Goal: Information Seeking & Learning: Compare options

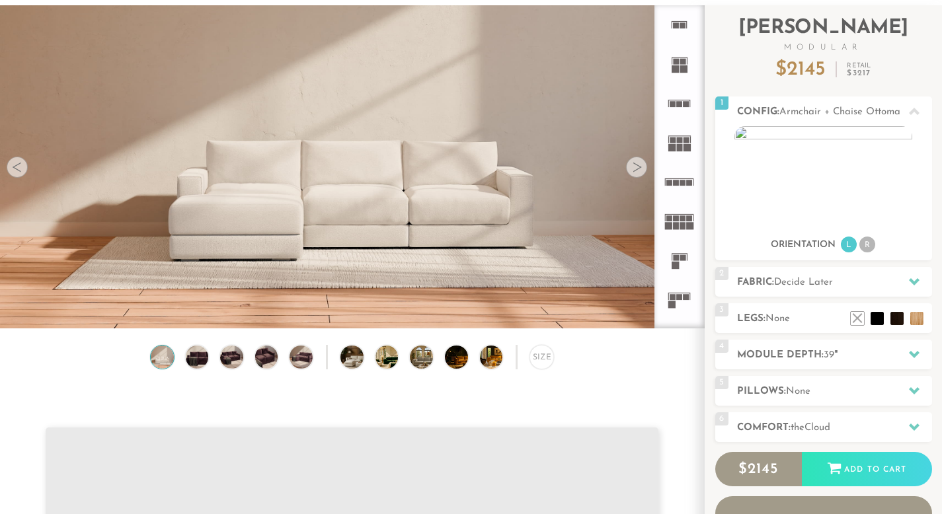
scroll to position [11, 11]
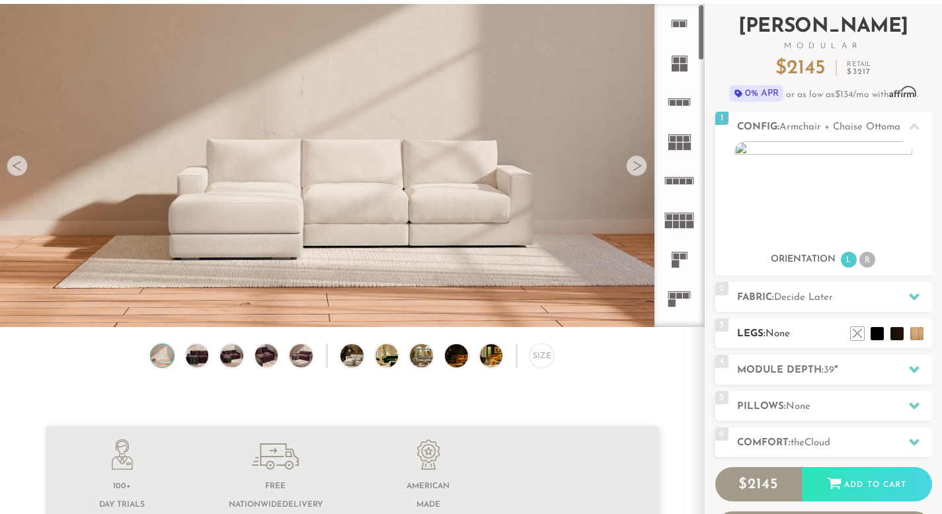
click at [775, 327] on h2 "Legs: None" at bounding box center [834, 334] width 195 height 15
click at [777, 333] on span "None" at bounding box center [777, 334] width 24 height 10
click at [836, 336] on h2 "Legs: None" at bounding box center [834, 334] width 195 height 15
click at [798, 399] on h2 "Pillows: None" at bounding box center [834, 406] width 195 height 15
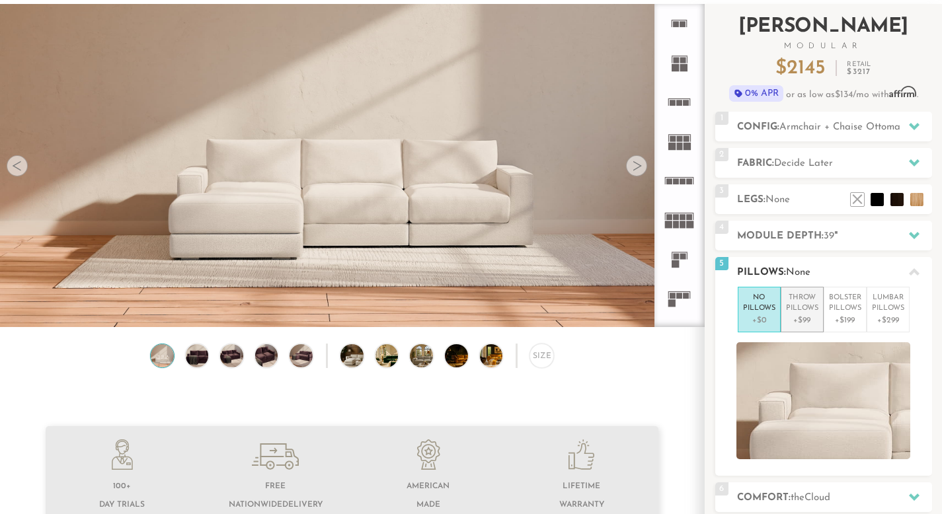
click at [802, 306] on p "Throw Pillows" at bounding box center [802, 304] width 32 height 22
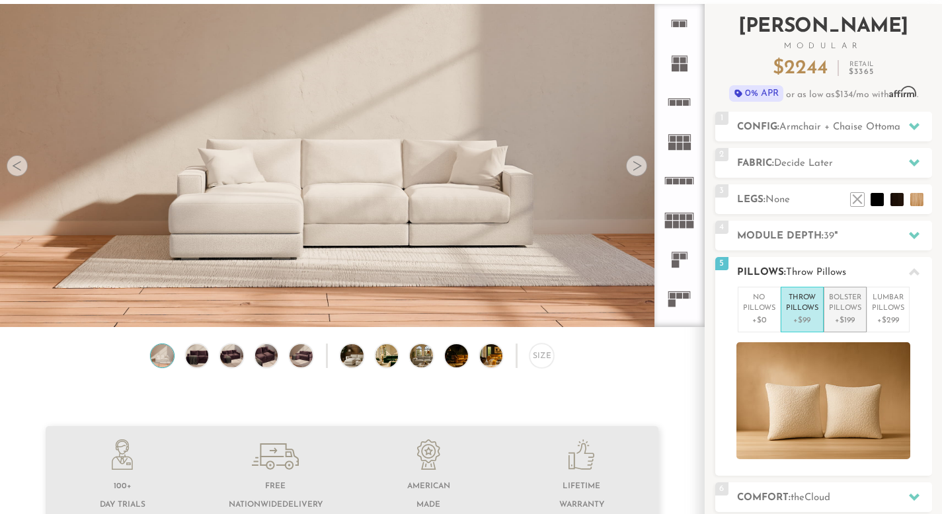
click at [840, 309] on p "Bolster Pillows" at bounding box center [845, 304] width 32 height 22
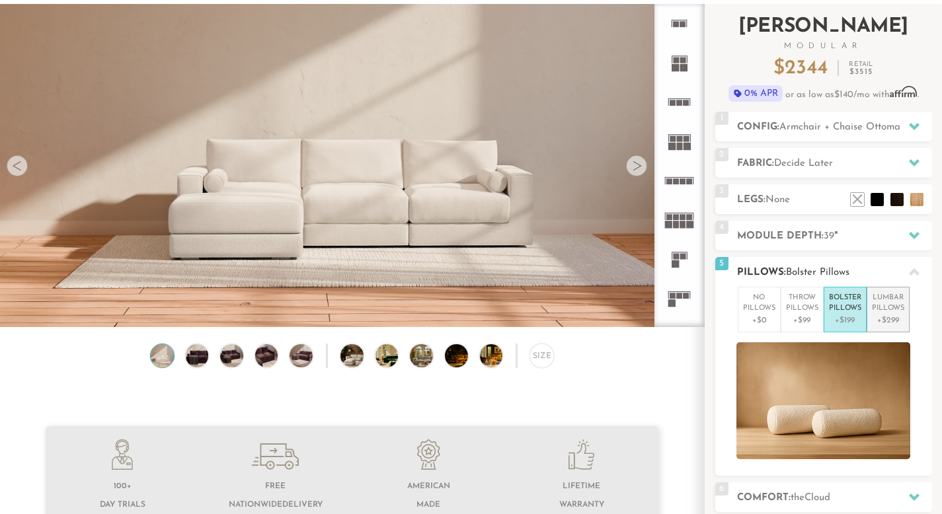
click at [880, 308] on p "Lumbar Pillows" at bounding box center [888, 304] width 32 height 22
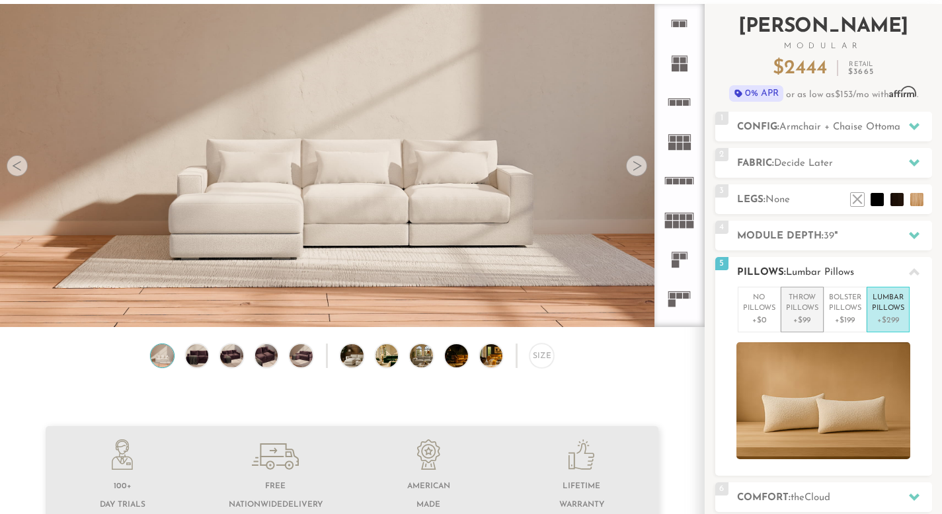
click at [800, 319] on p "+$99" at bounding box center [802, 321] width 32 height 12
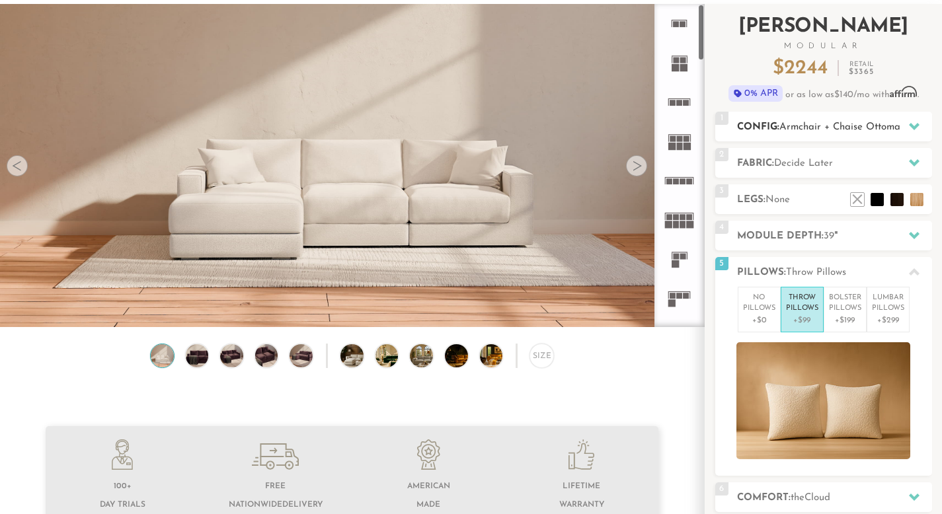
click at [771, 128] on h2 "Config: Armchair + Chaise Ottoman" at bounding box center [834, 127] width 195 height 15
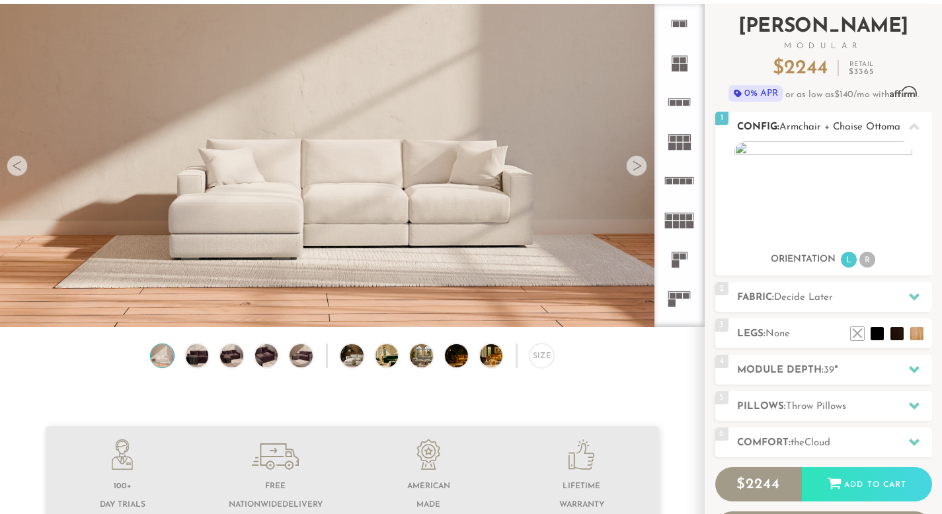
click at [771, 128] on h2 "Config: Armchair + Chaise Ottoman" at bounding box center [834, 127] width 195 height 15
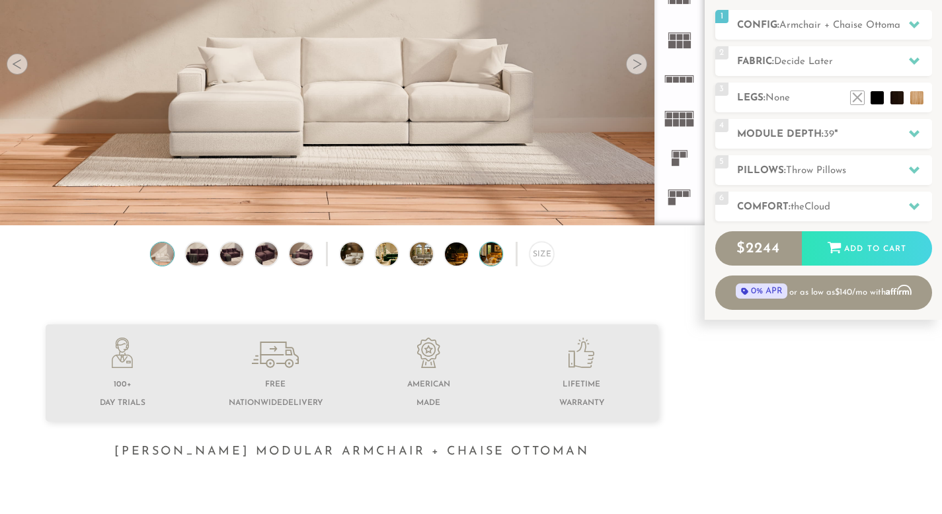
scroll to position [17, 0]
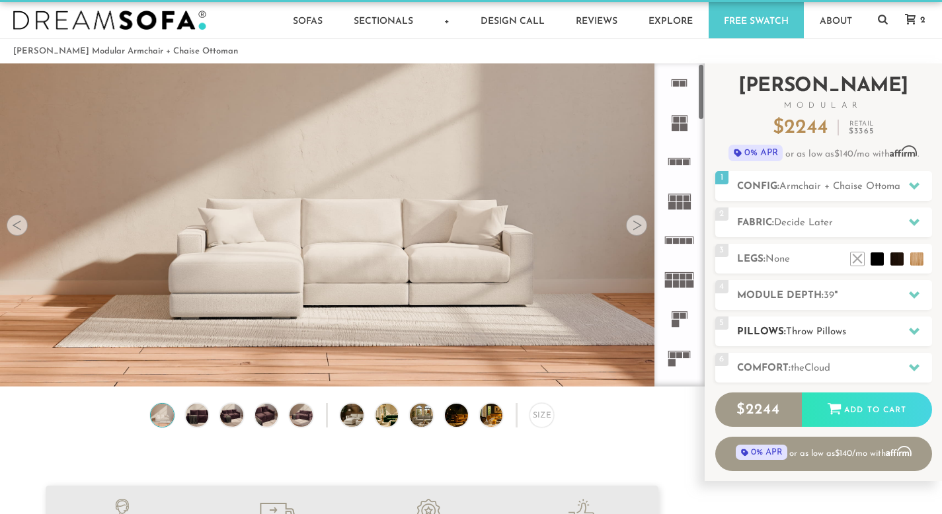
click at [769, 329] on h2 "Pillows: Throw Pillows" at bounding box center [834, 332] width 195 height 15
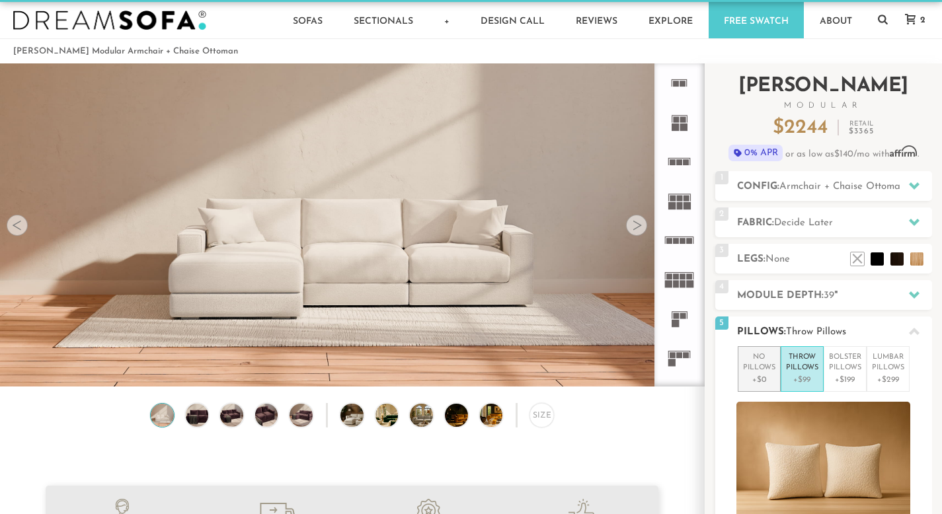
scroll to position [52, 0]
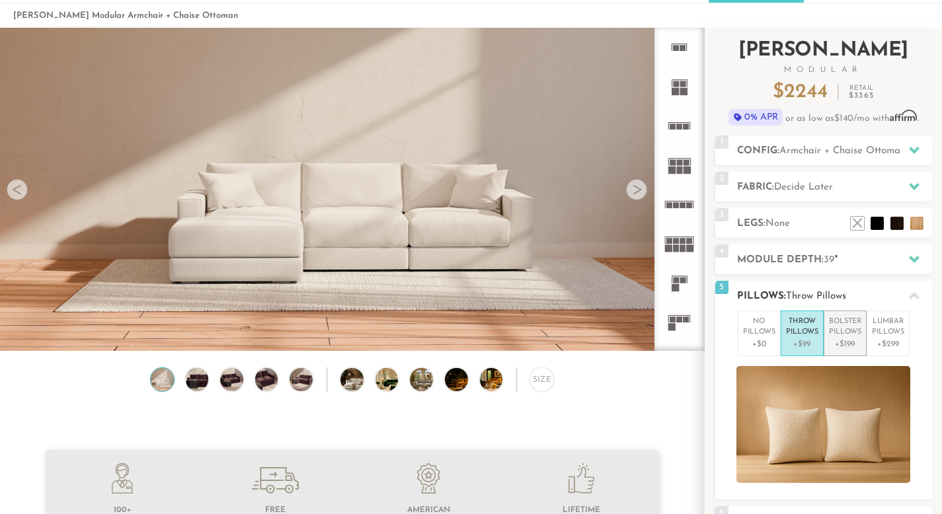
click at [839, 332] on p "Bolster Pillows" at bounding box center [845, 328] width 32 height 22
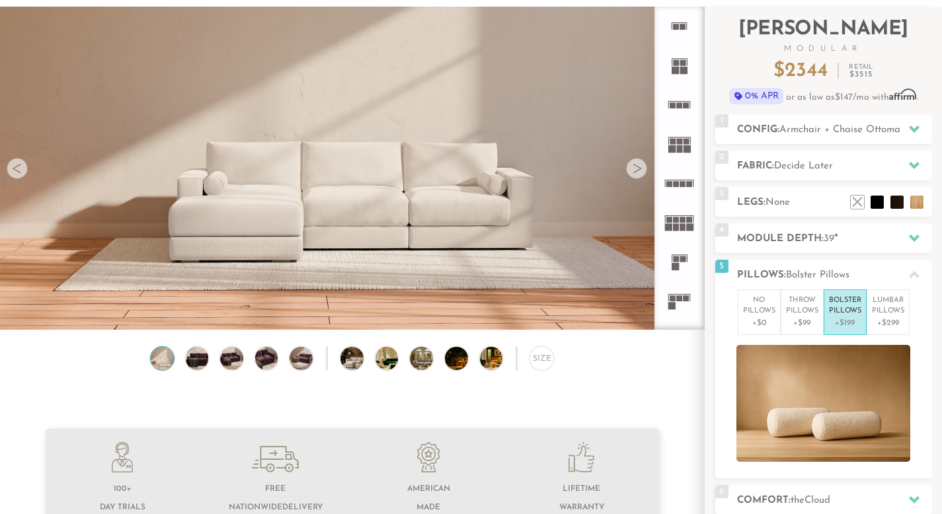
scroll to position [77, 0]
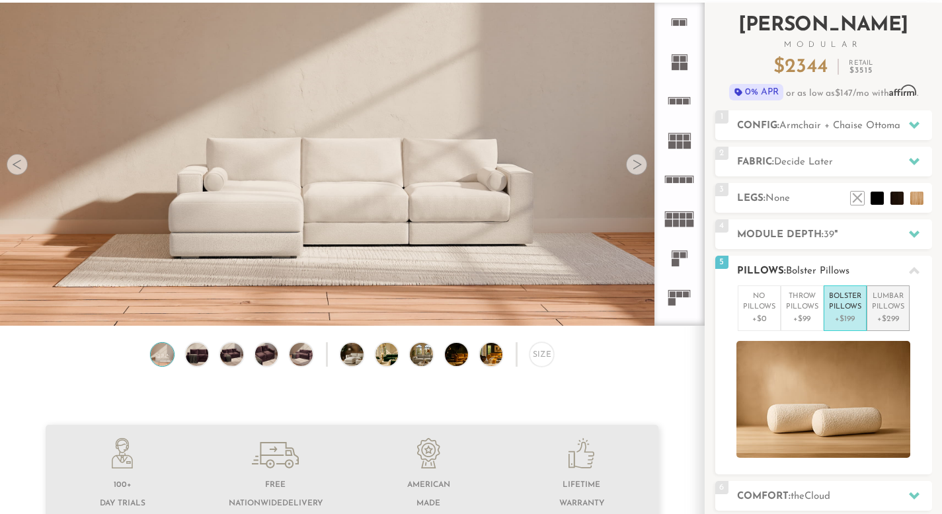
click at [882, 302] on p "Lumbar Pillows" at bounding box center [888, 302] width 32 height 22
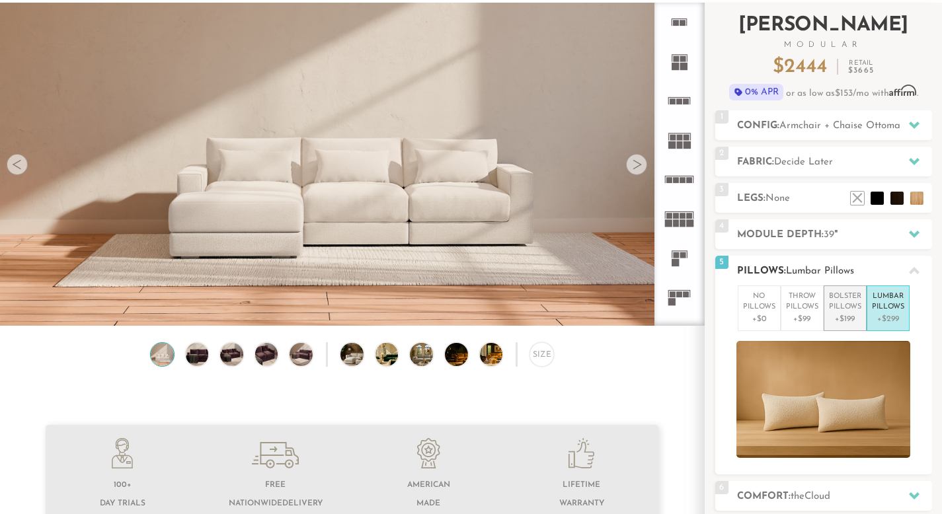
click at [835, 296] on p "Bolster Pillows" at bounding box center [845, 302] width 32 height 22
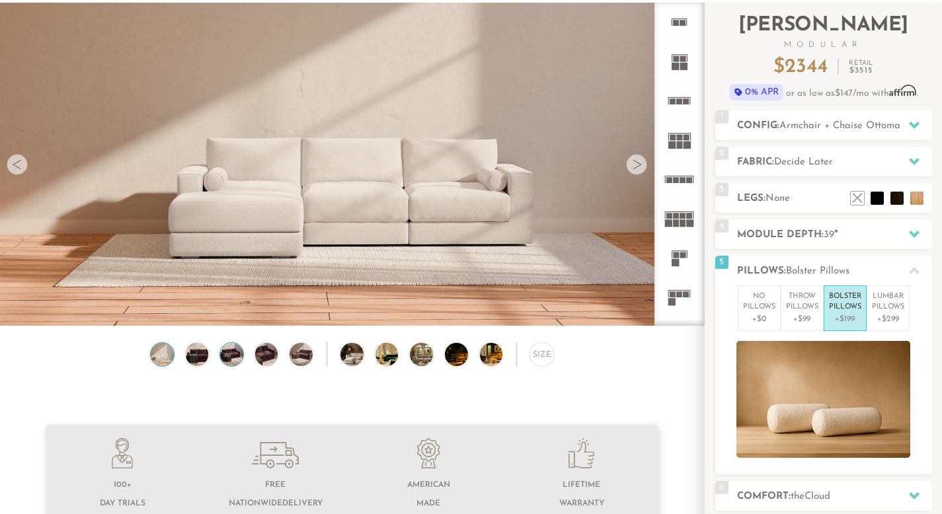
click at [224, 362] on img at bounding box center [232, 354] width 28 height 23
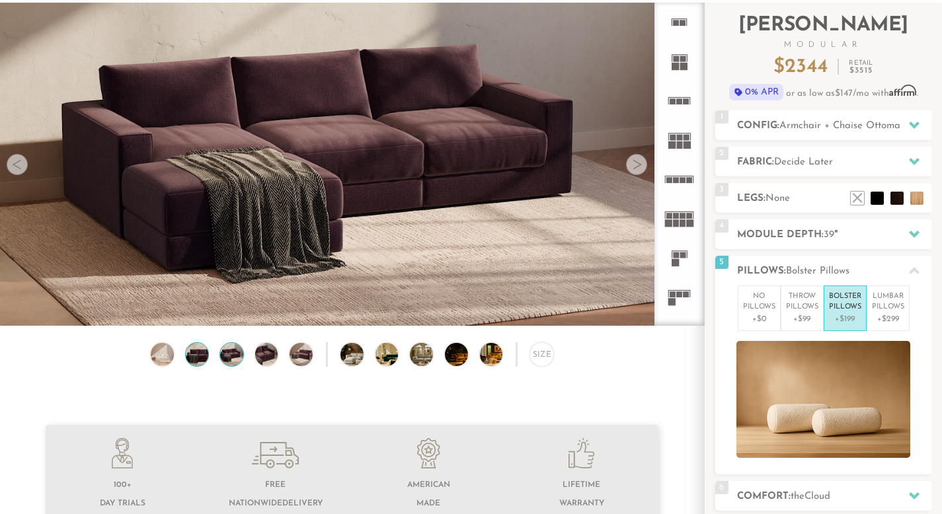
click at [195, 358] on img at bounding box center [197, 354] width 28 height 23
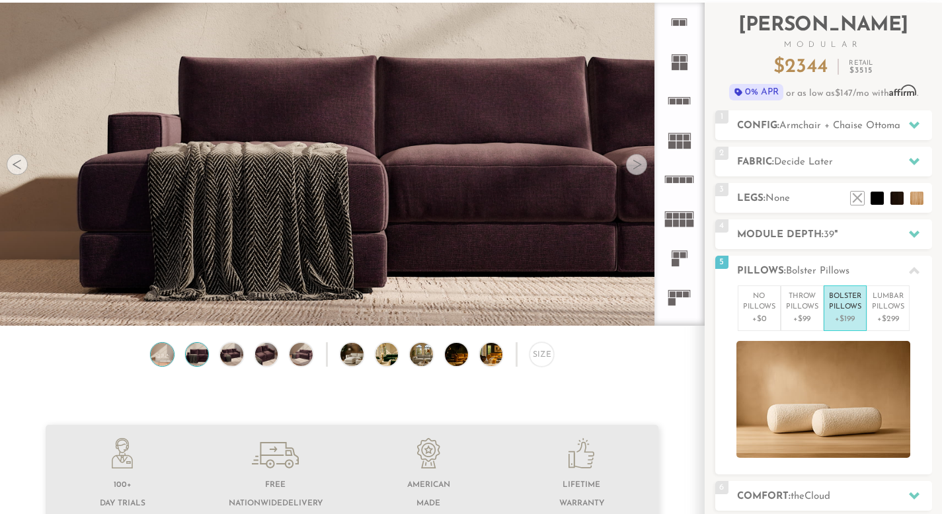
click at [168, 360] on img at bounding box center [163, 354] width 28 height 23
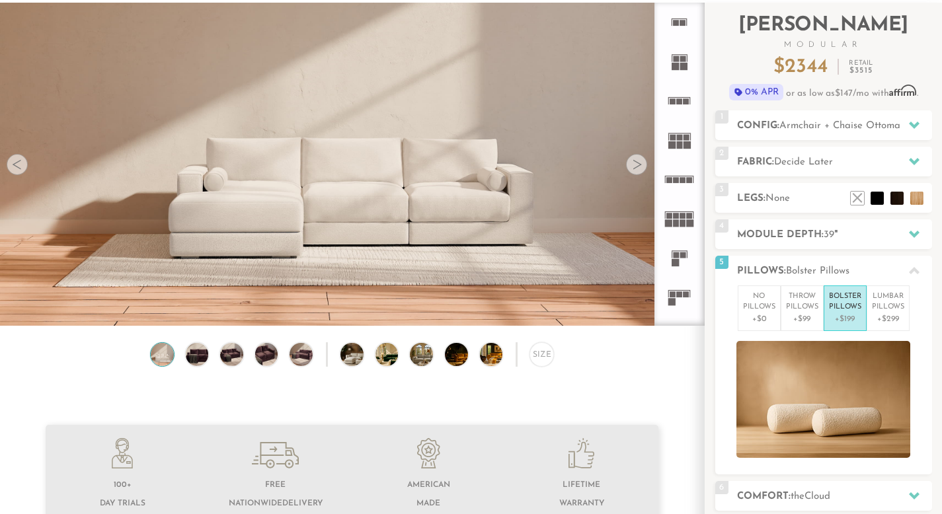
click at [245, 353] on div "Size" at bounding box center [352, 357] width 704 height 31
click at [280, 354] on div "Size" at bounding box center [352, 357] width 704 height 31
click at [298, 354] on img at bounding box center [302, 354] width 28 height 23
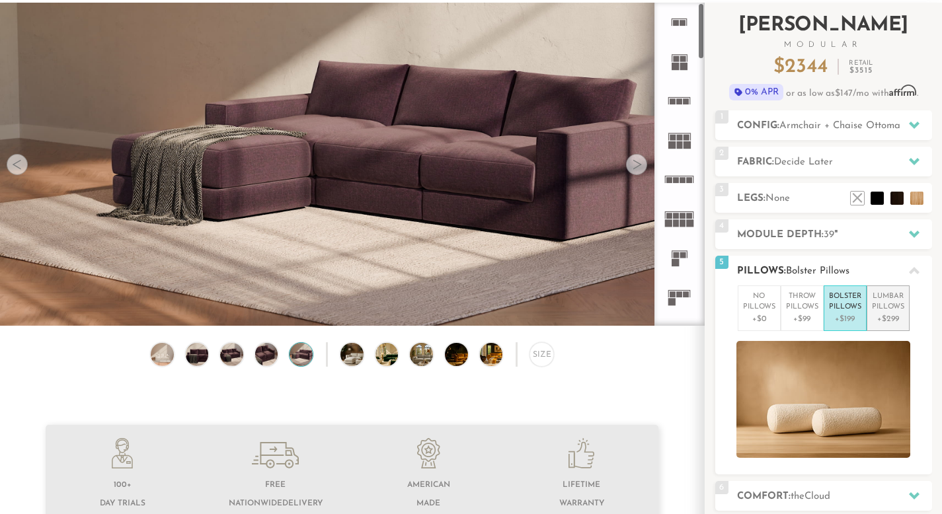
click at [876, 314] on p "+$299" at bounding box center [888, 319] width 32 height 12
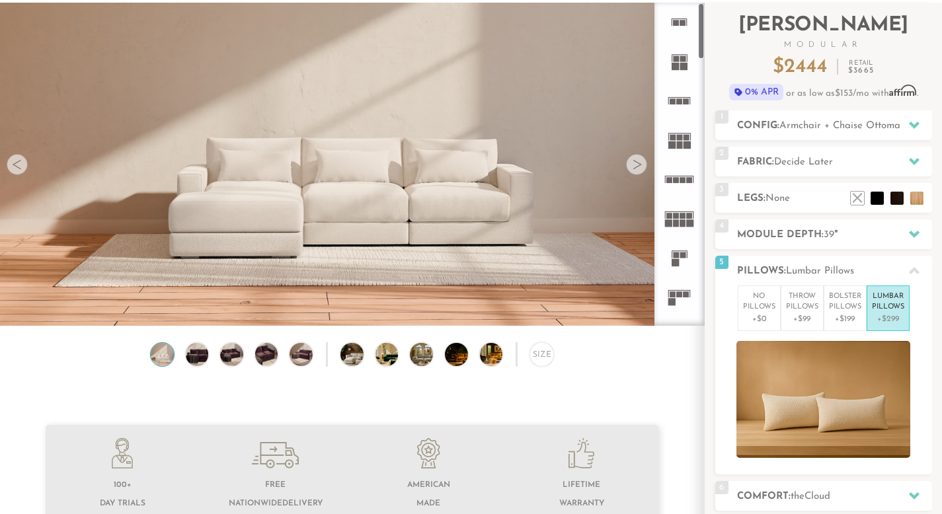
click at [166, 359] on img at bounding box center [163, 354] width 28 height 23
click at [161, 357] on img at bounding box center [163, 354] width 28 height 23
click at [830, 300] on p "Bolster Pillows" at bounding box center [845, 302] width 32 height 22
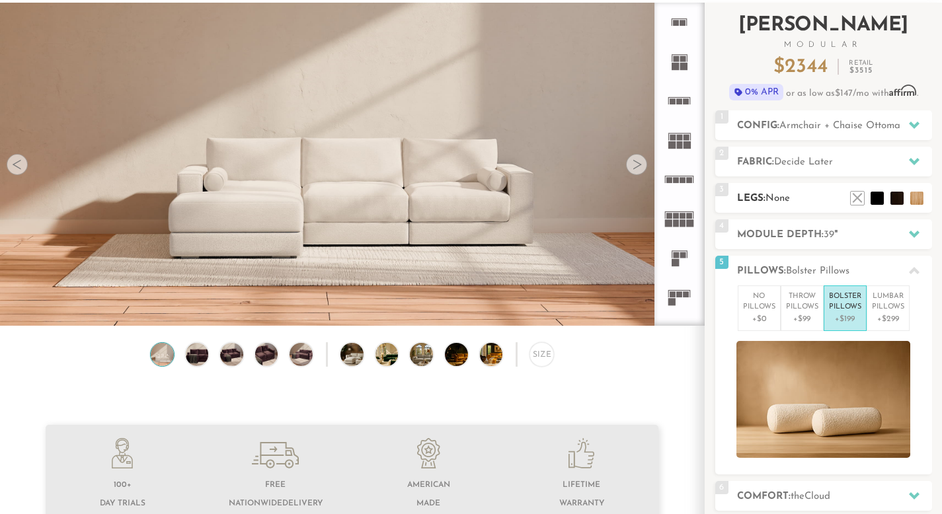
scroll to position [221, 0]
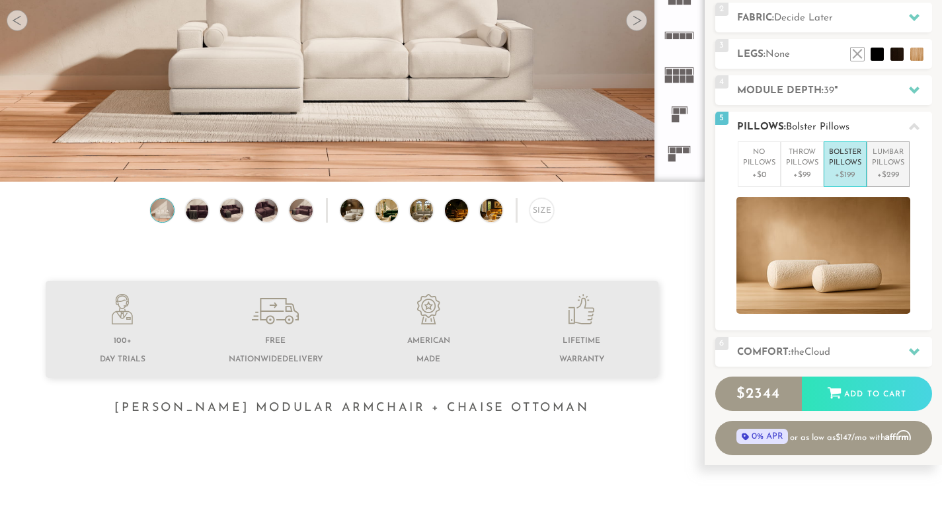
click at [896, 165] on p "Lumbar Pillows" at bounding box center [888, 158] width 32 height 22
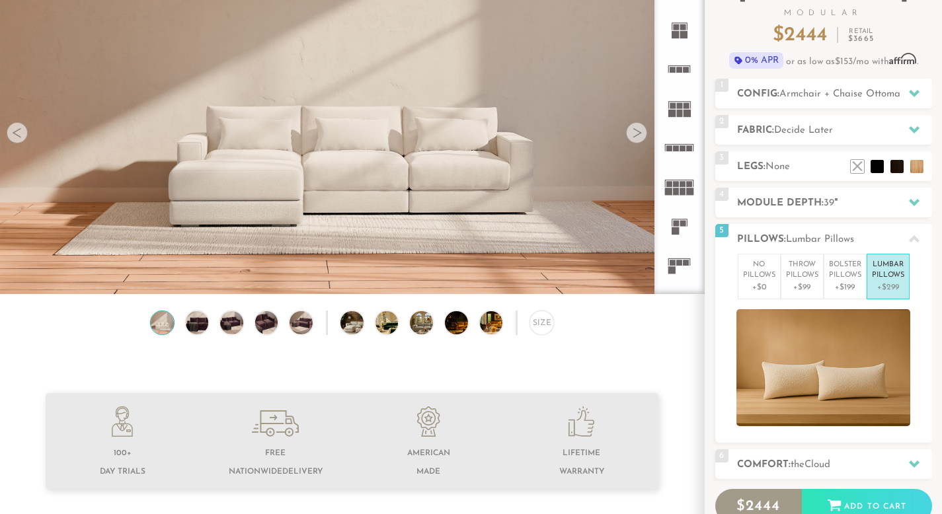
scroll to position [89, 0]
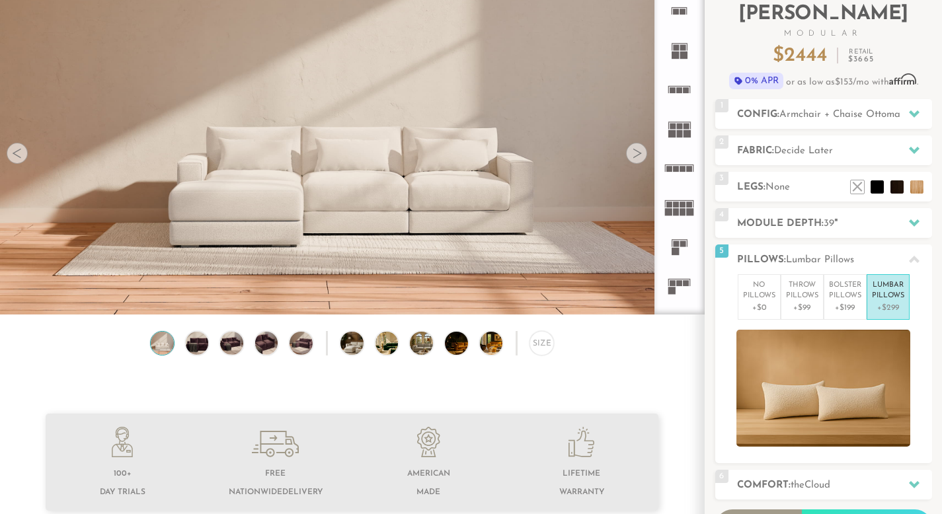
click at [681, 52] on rect at bounding box center [683, 55] width 7 height 7
click at [677, 138] on icon at bounding box center [679, 128] width 39 height 39
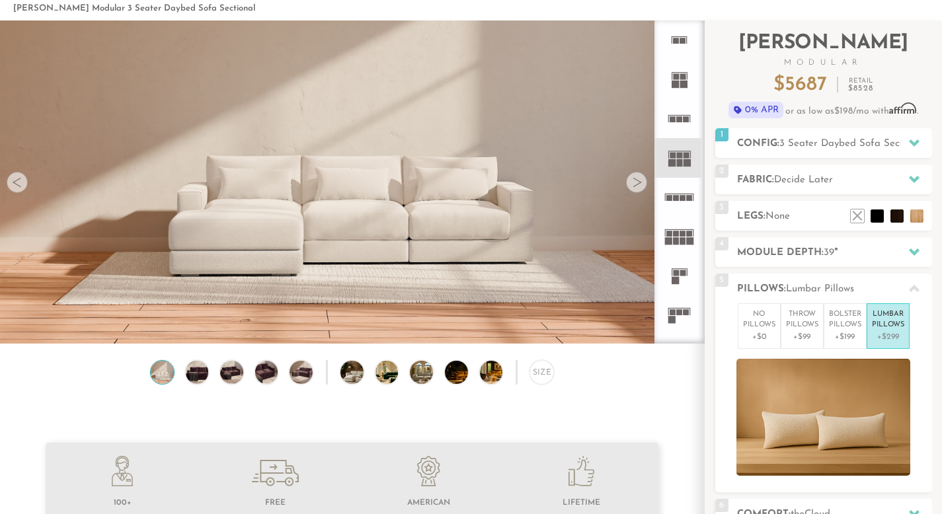
scroll to position [44, 0]
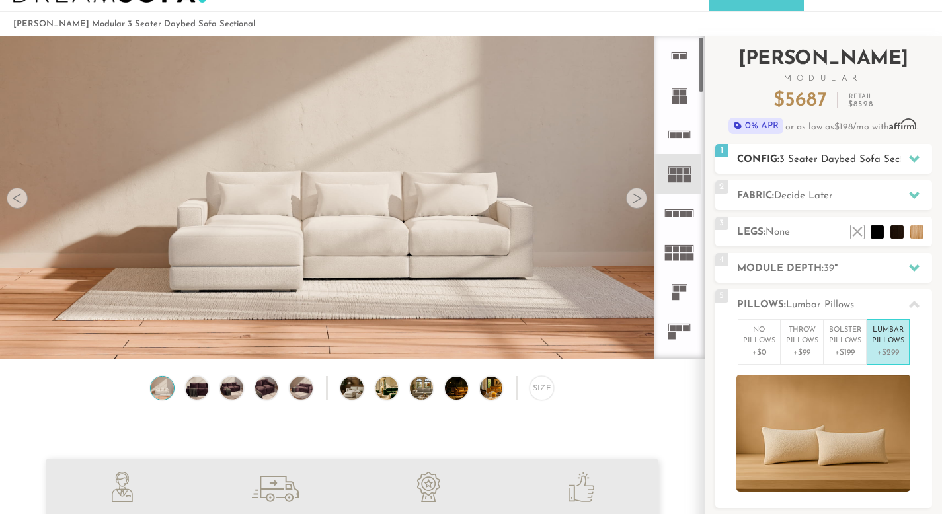
click at [783, 160] on span "3 Seater Daybed Sofa Sectional" at bounding box center [851, 160] width 145 height 10
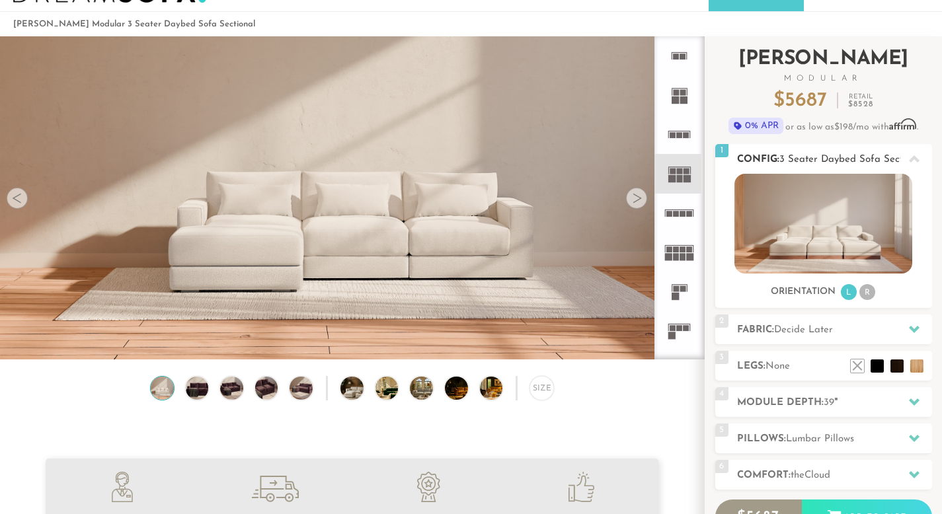
click at [780, 234] on img at bounding box center [823, 224] width 178 height 100
click at [686, 68] on icon at bounding box center [679, 55] width 39 height 39
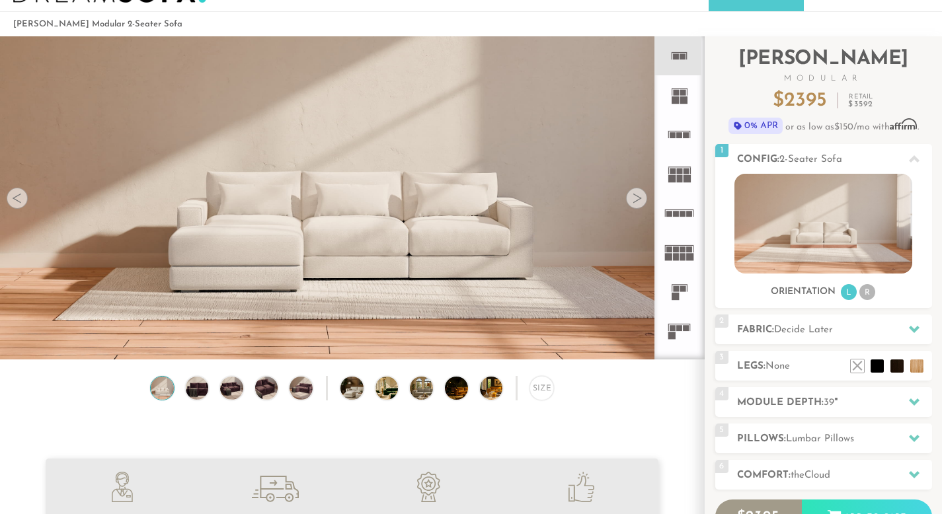
click at [680, 137] on rect at bounding box center [680, 135] width 6 height 6
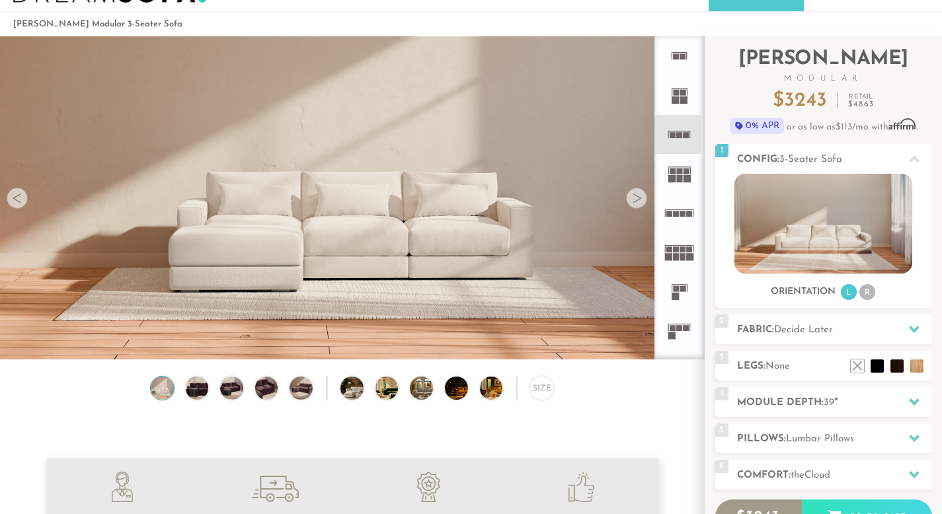
click at [685, 91] on rect at bounding box center [683, 93] width 6 height 6
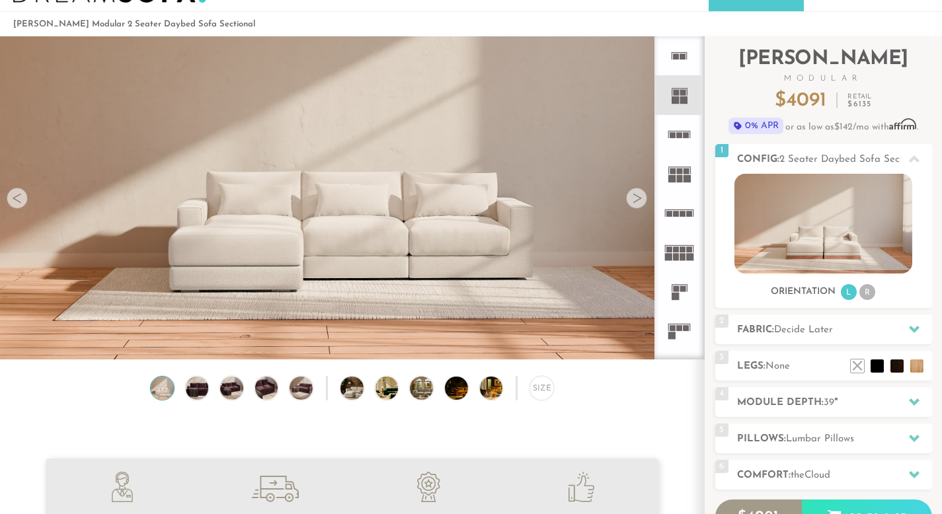
click at [682, 128] on icon at bounding box center [679, 134] width 39 height 39
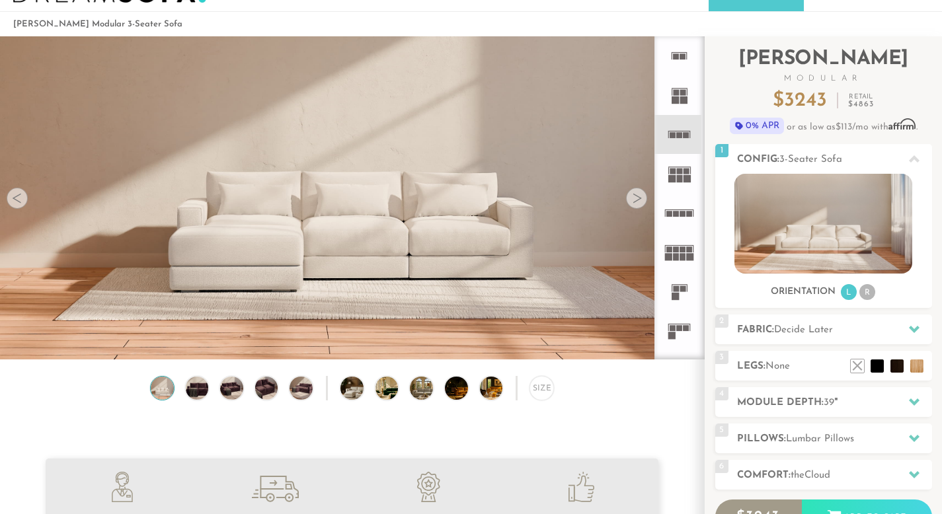
click at [679, 175] on rect at bounding box center [680, 178] width 6 height 7
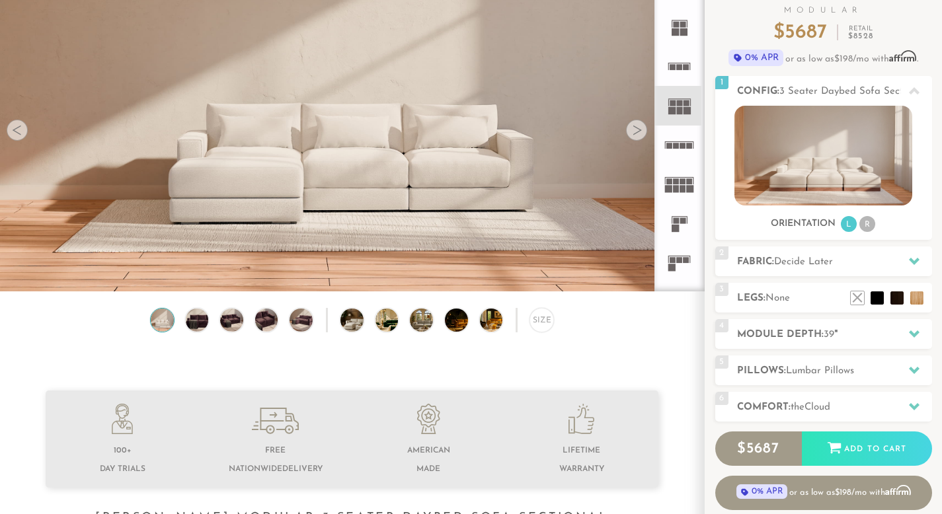
scroll to position [163, 0]
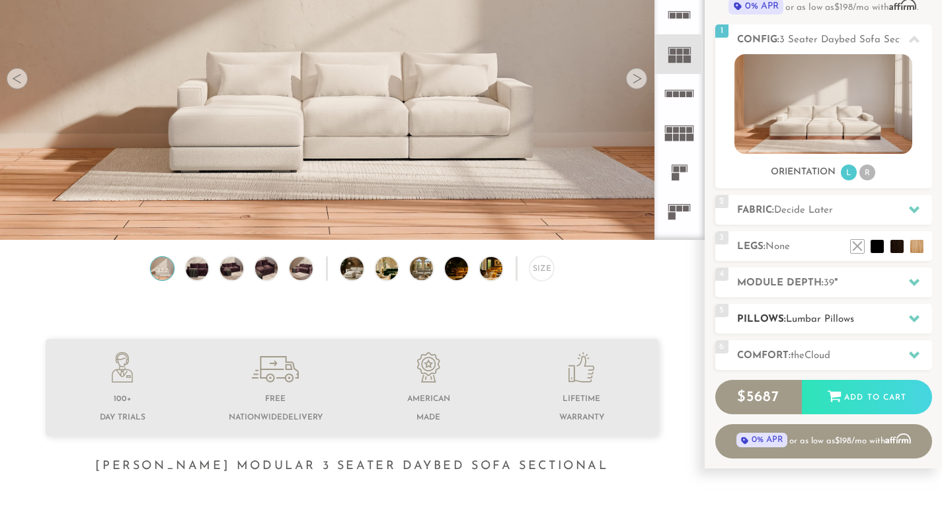
click at [812, 322] on span "Lumbar Pillows" at bounding box center [820, 320] width 68 height 10
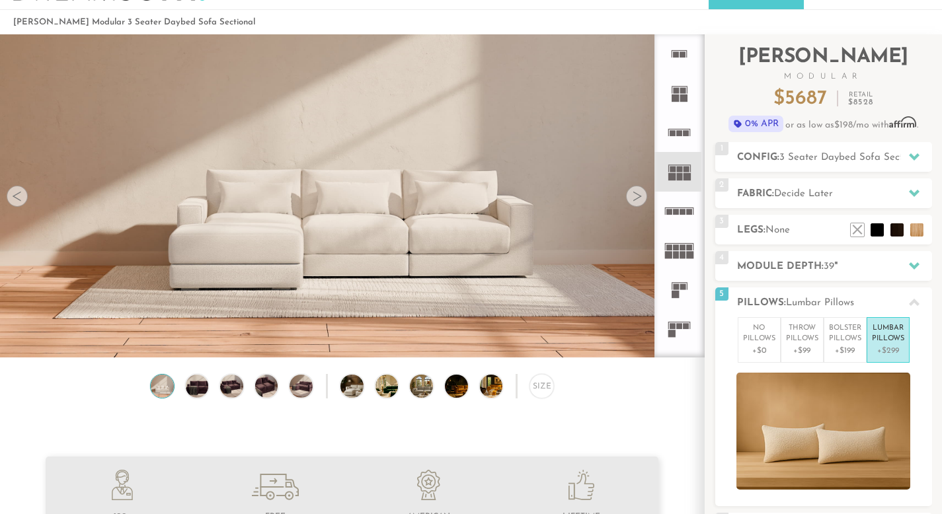
scroll to position [0, 0]
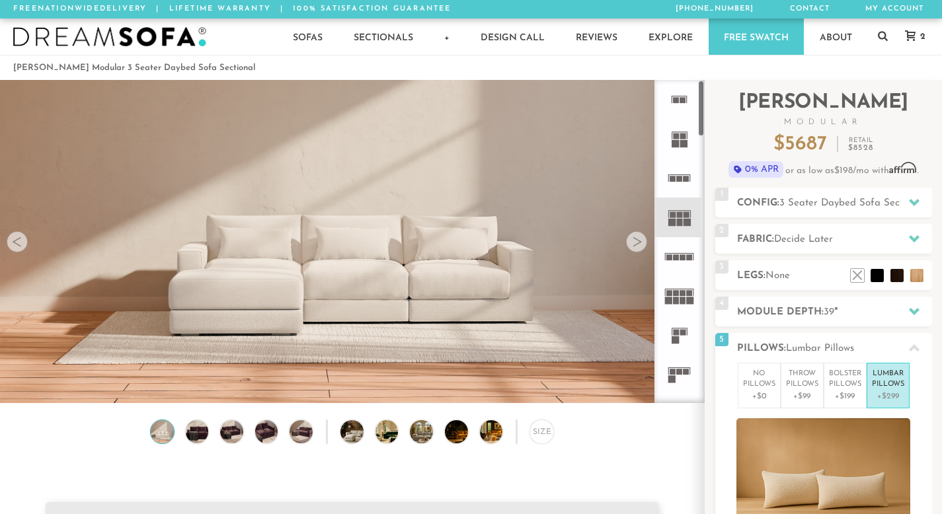
click at [681, 152] on icon at bounding box center [679, 138] width 39 height 39
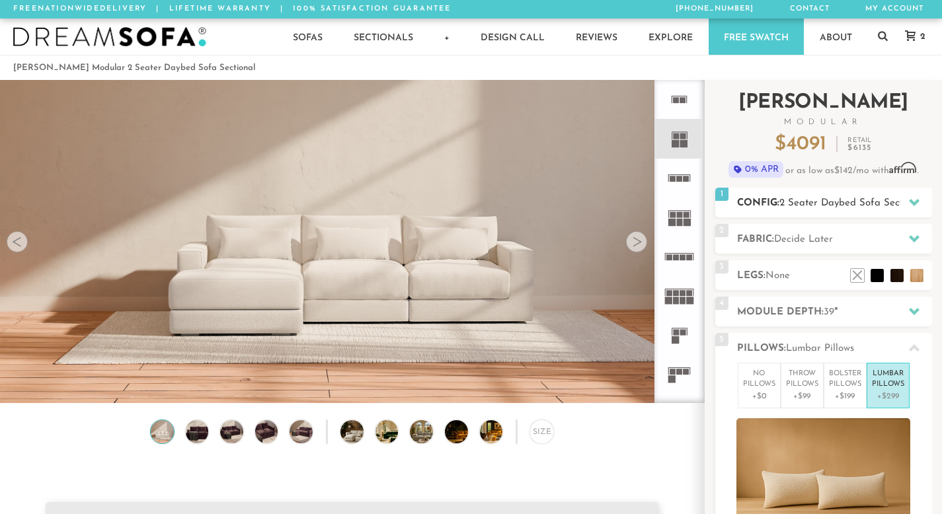
click at [818, 207] on span "2 Seater Daybed Sofa Sectional" at bounding box center [851, 203] width 145 height 10
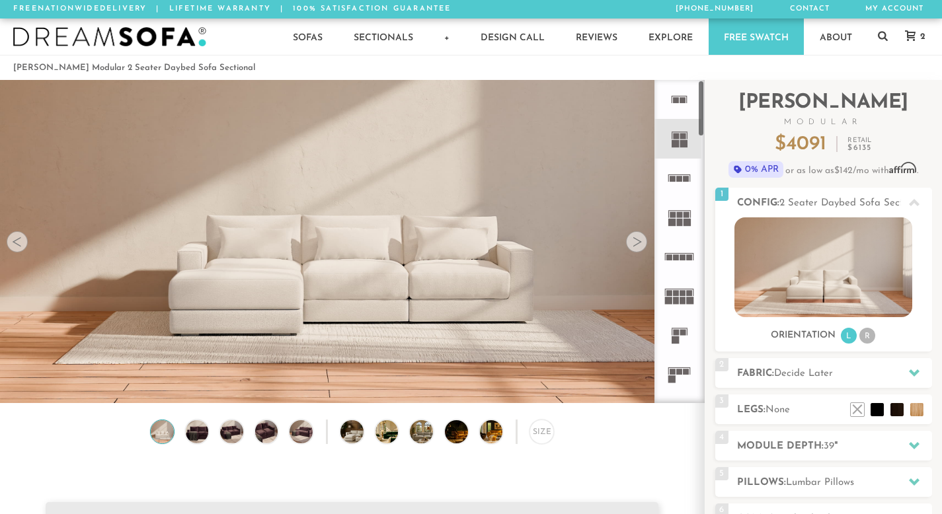
click at [674, 181] on rect at bounding box center [673, 179] width 6 height 6
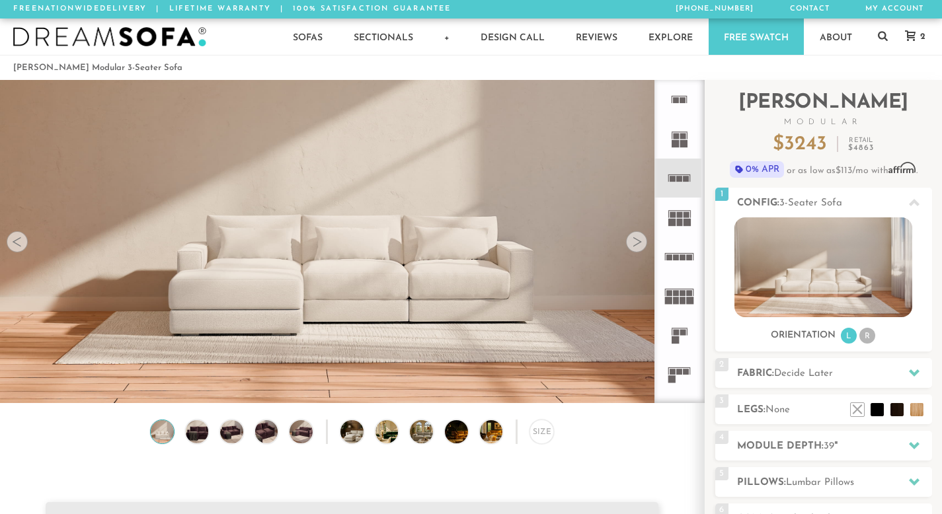
click at [676, 222] on icon at bounding box center [679, 217] width 39 height 39
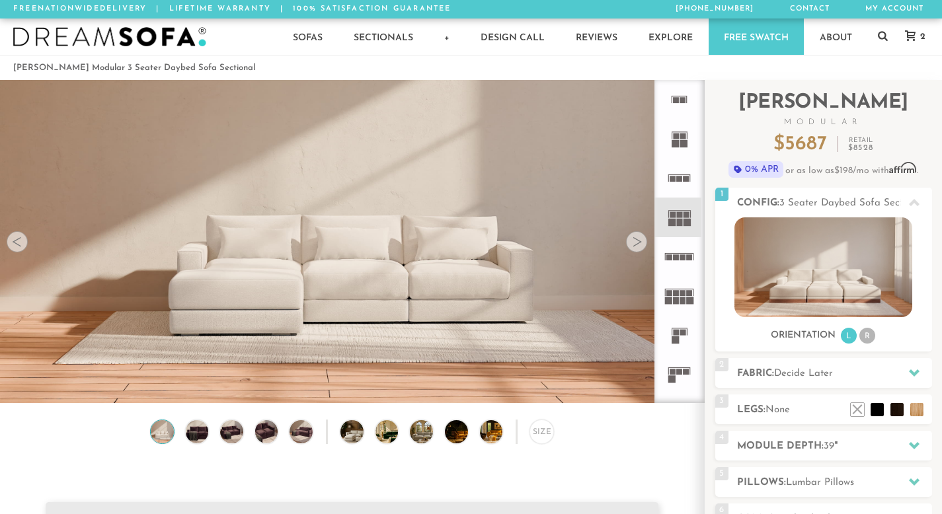
click at [681, 260] on rect at bounding box center [683, 257] width 6 height 6
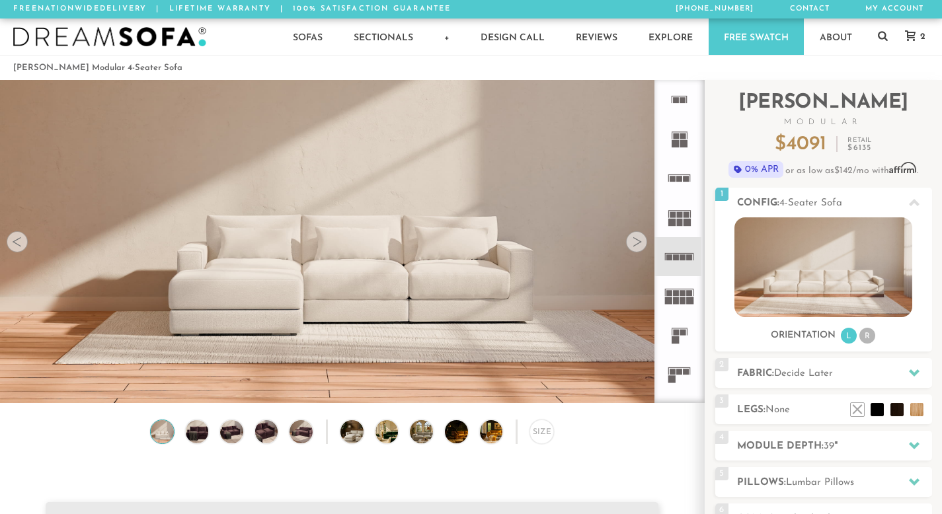
click at [685, 286] on icon at bounding box center [679, 295] width 39 height 39
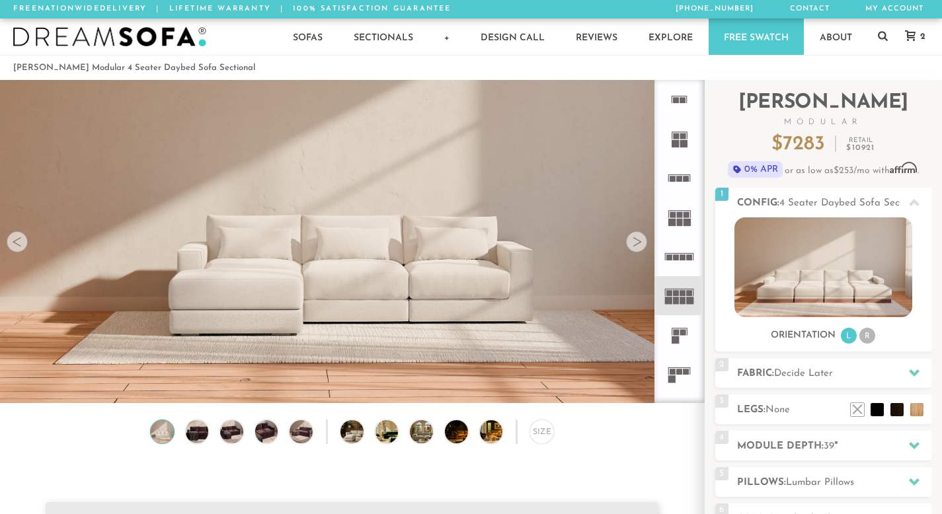
click at [681, 349] on icon at bounding box center [679, 334] width 39 height 39
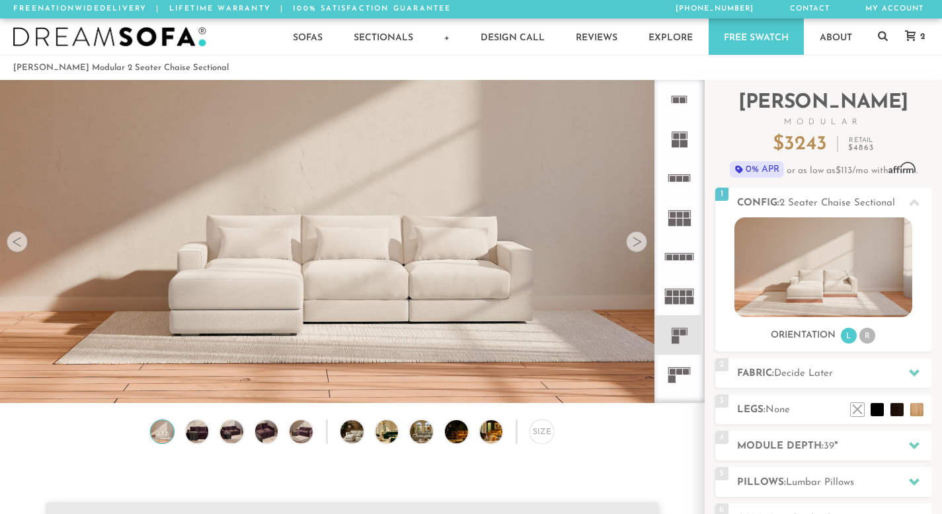
click at [681, 372] on rect at bounding box center [680, 372] width 6 height 6
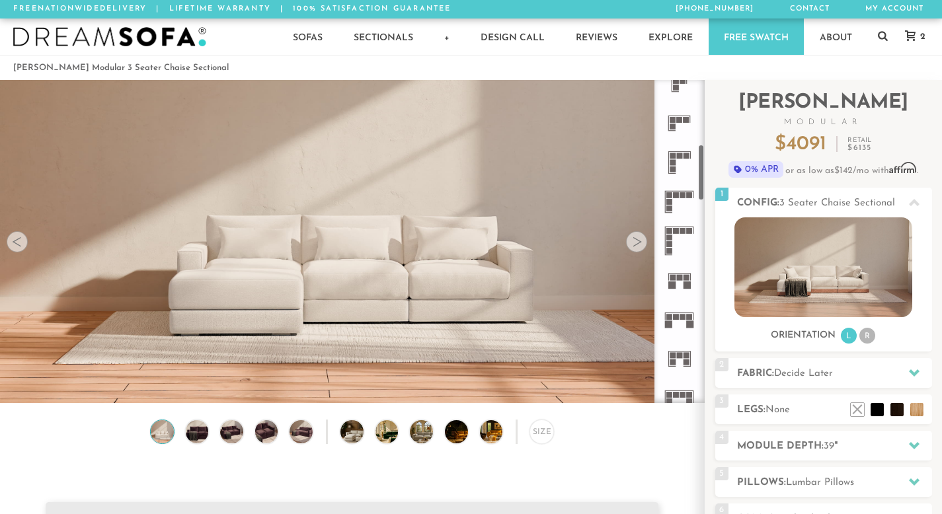
scroll to position [369, 0]
click at [681, 199] on icon at bounding box center [679, 201] width 39 height 39
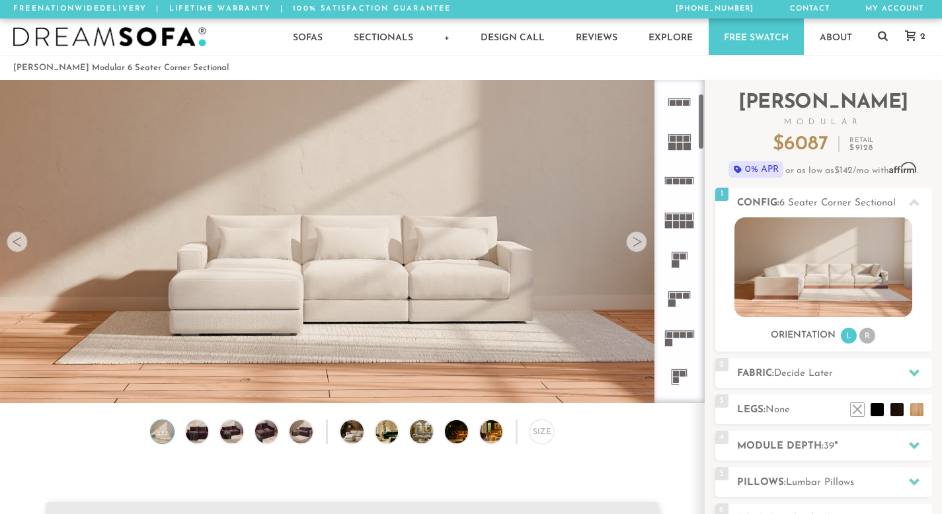
scroll to position [74, 0]
click at [672, 249] on icon at bounding box center [679, 260] width 39 height 39
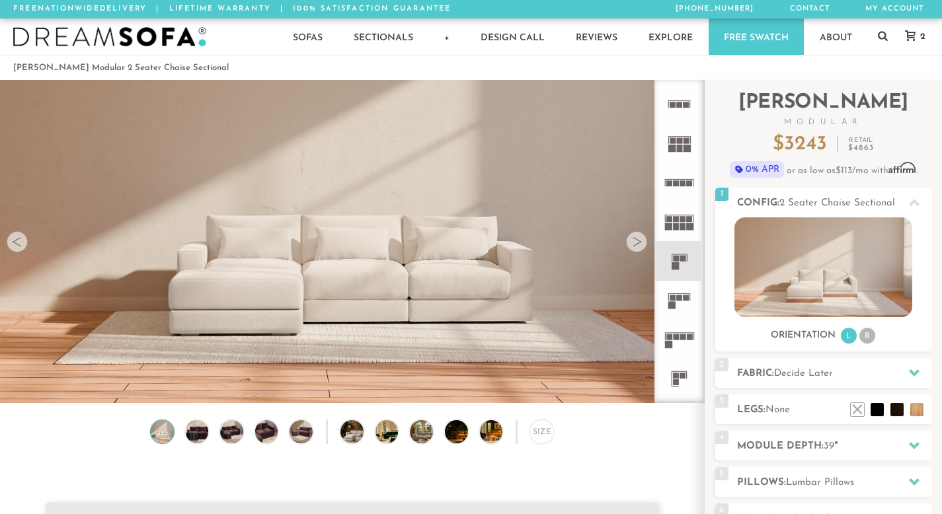
click at [691, 233] on icon at bounding box center [679, 221] width 39 height 39
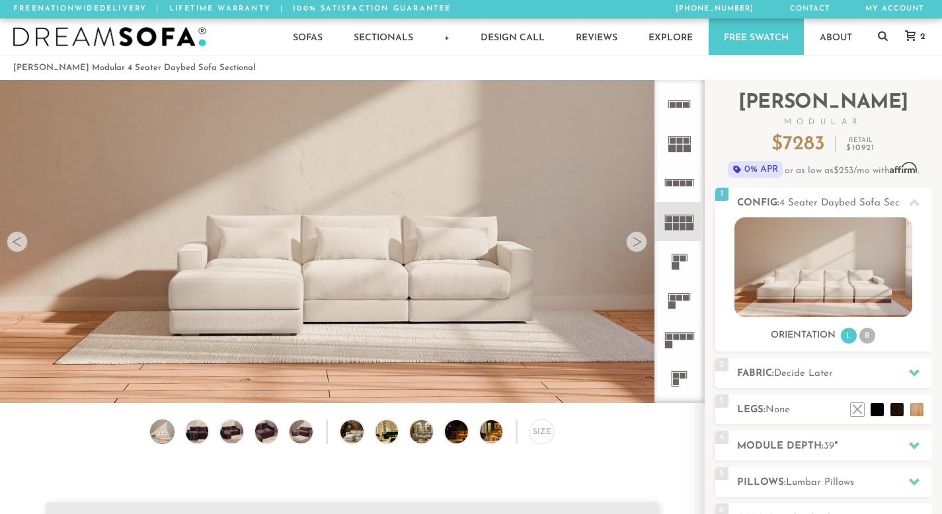
click at [685, 182] on icon at bounding box center [679, 182] width 39 height 39
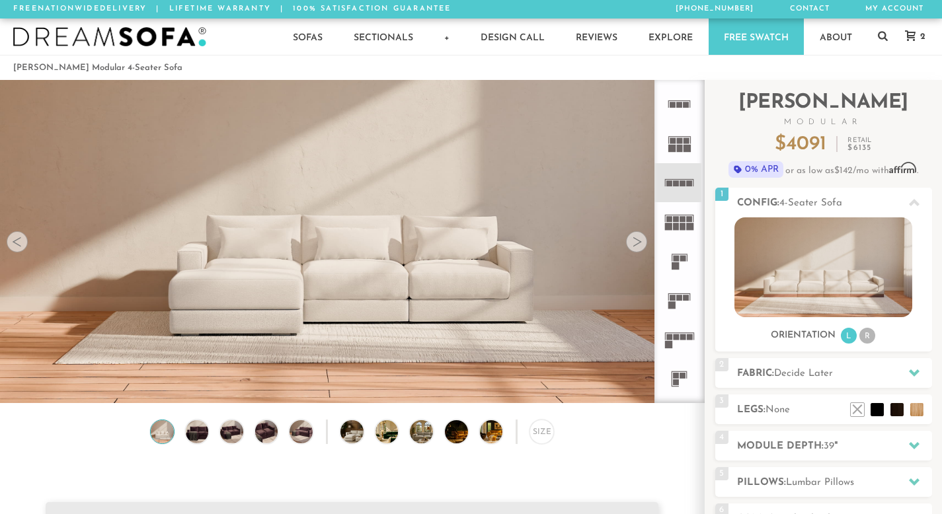
click at [684, 137] on icon at bounding box center [679, 143] width 39 height 39
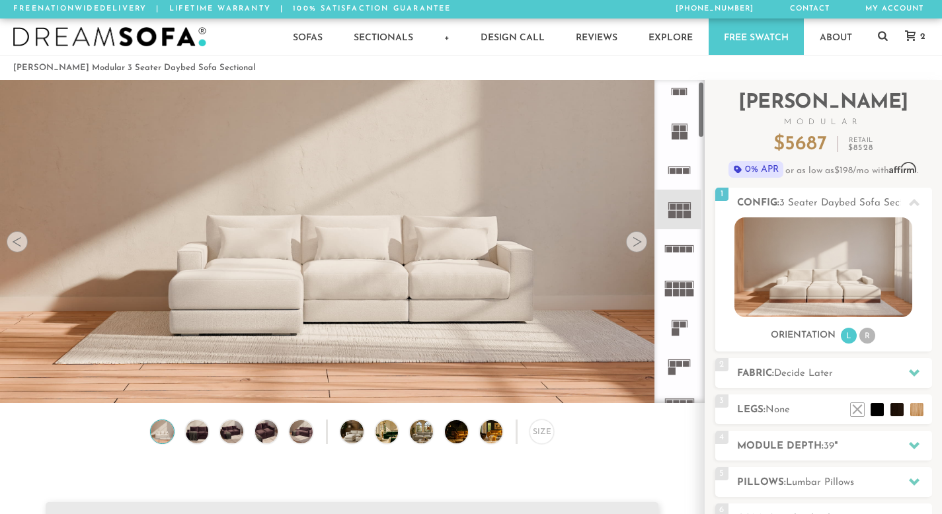
click at [683, 157] on icon at bounding box center [679, 170] width 39 height 39
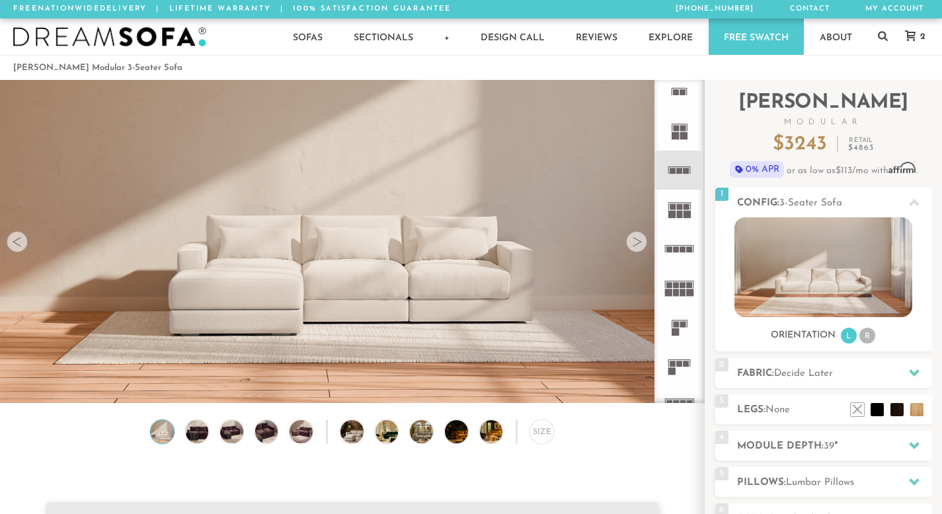
click at [678, 318] on icon at bounding box center [679, 326] width 39 height 39
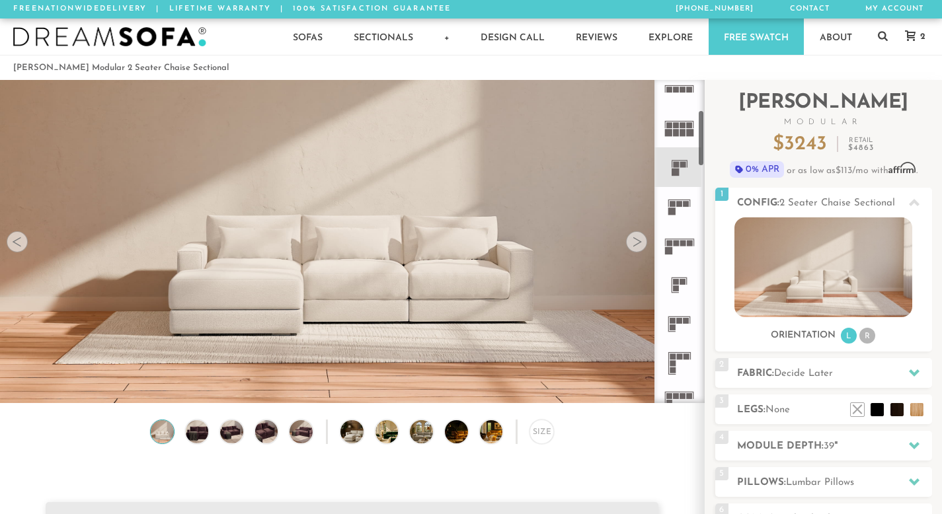
scroll to position [173, 0]
click at [679, 240] on icon at bounding box center [679, 240] width 39 height 39
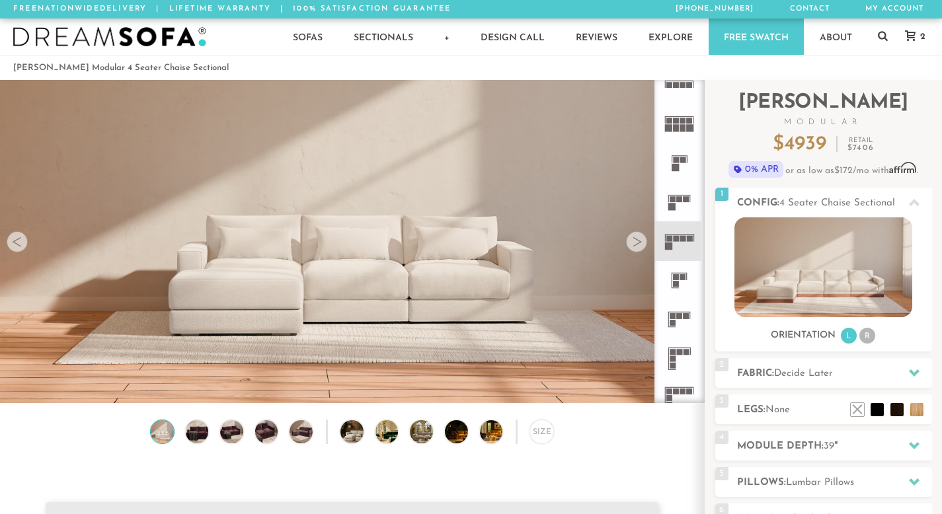
click at [677, 288] on rect at bounding box center [675, 288] width 7 height 1
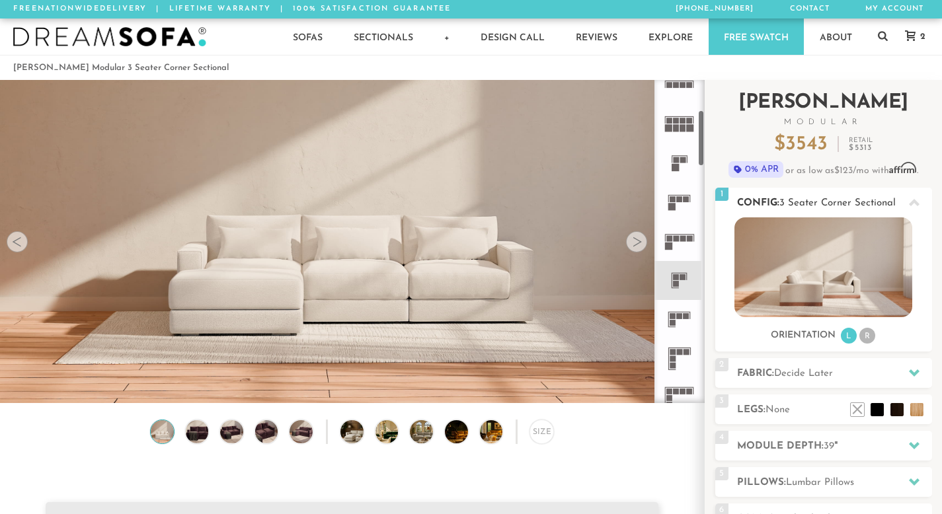
click at [811, 260] on img at bounding box center [823, 267] width 178 height 100
click at [807, 266] on img at bounding box center [823, 267] width 178 height 100
click at [681, 319] on icon at bounding box center [679, 319] width 39 height 39
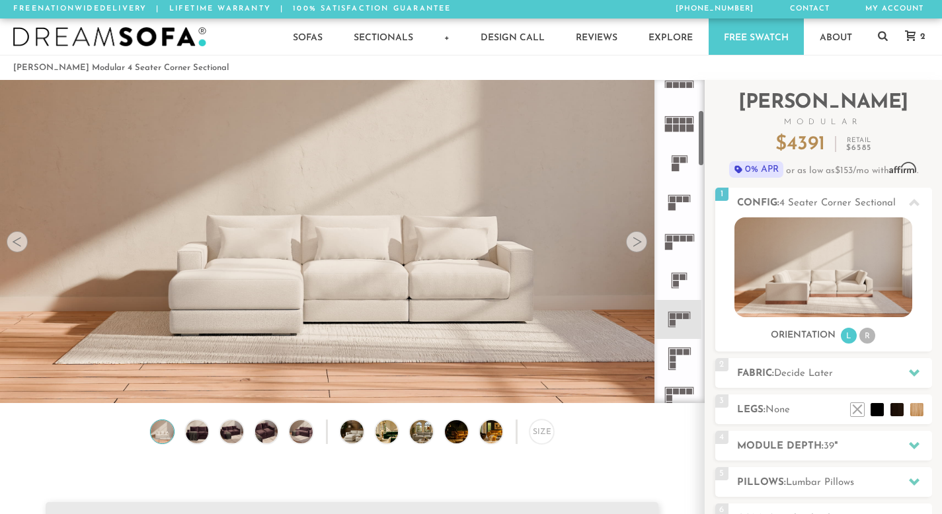
click at [683, 354] on rect at bounding box center [686, 352] width 6 height 6
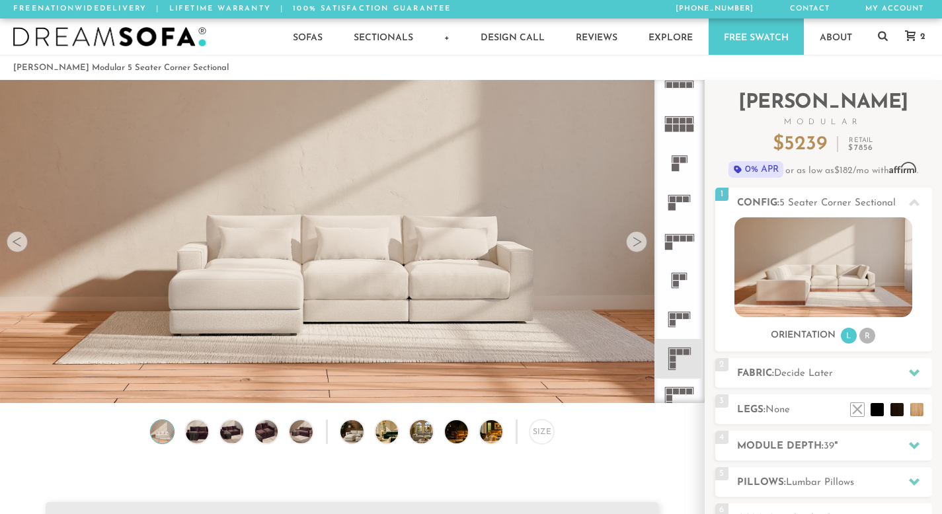
click at [684, 380] on icon at bounding box center [679, 398] width 39 height 39
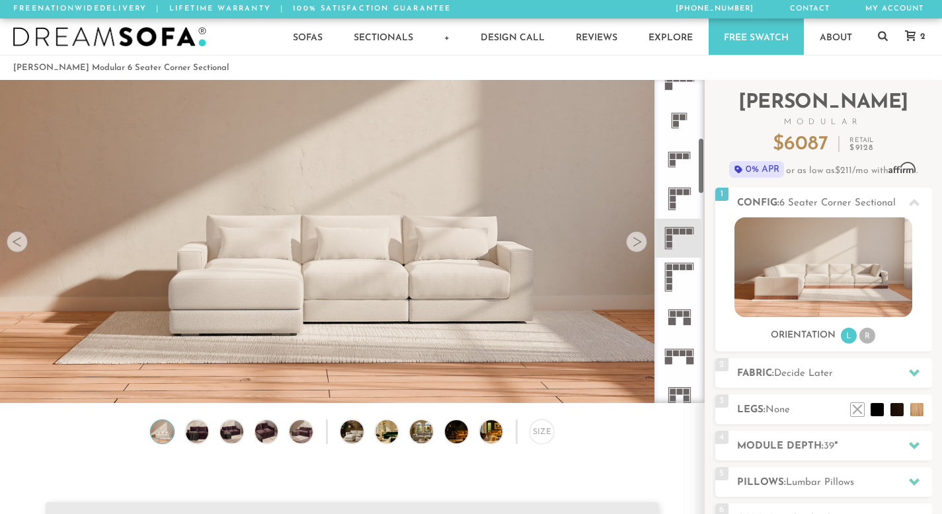
scroll to position [332, 0]
click at [681, 279] on icon at bounding box center [679, 277] width 39 height 39
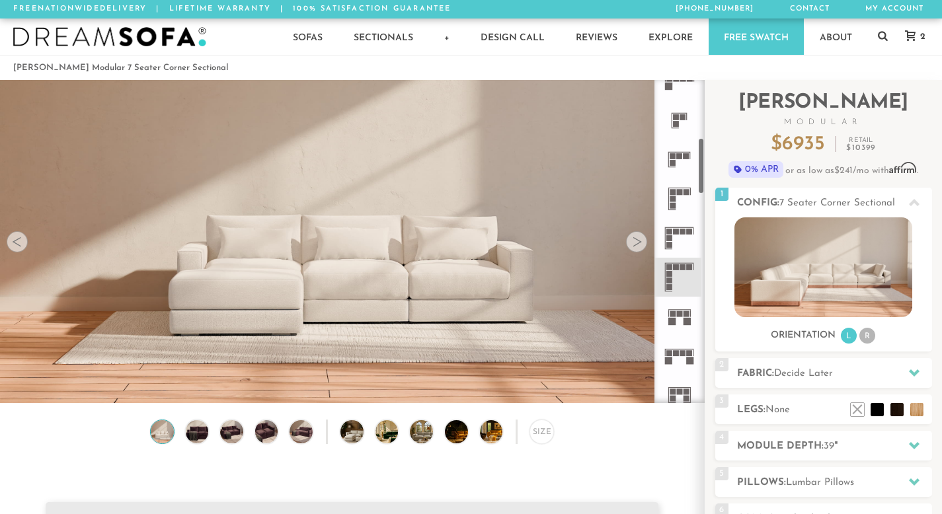
click at [676, 243] on icon at bounding box center [679, 238] width 39 height 39
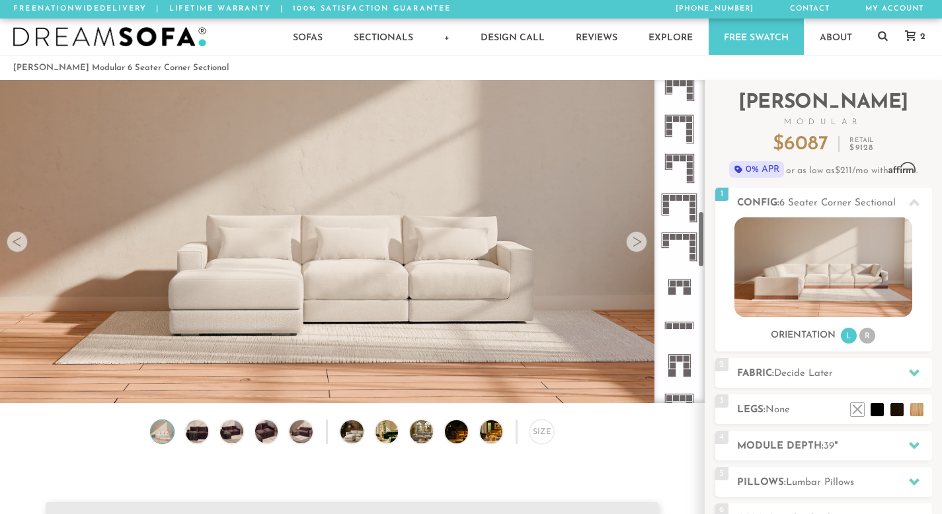
scroll to position [755, 0]
click at [677, 286] on rect at bounding box center [680, 284] width 6 height 6
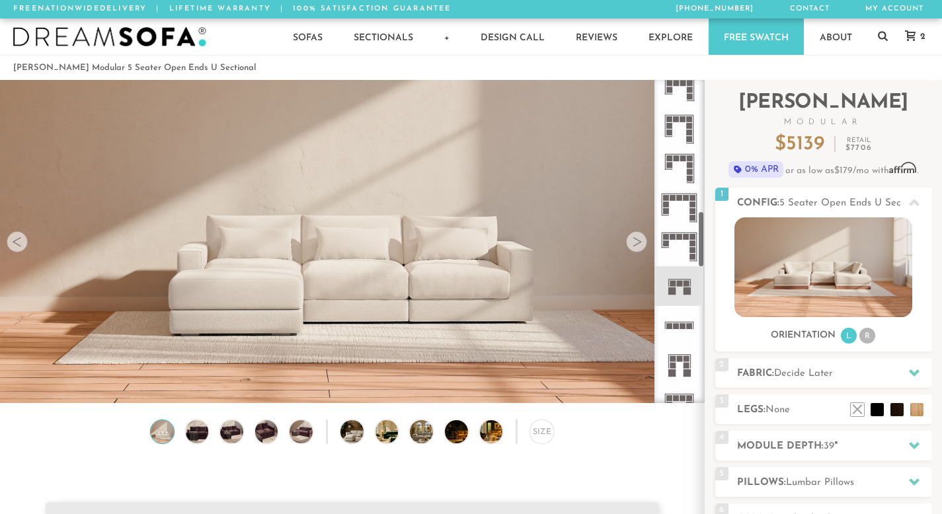
click at [674, 317] on icon at bounding box center [679, 325] width 39 height 39
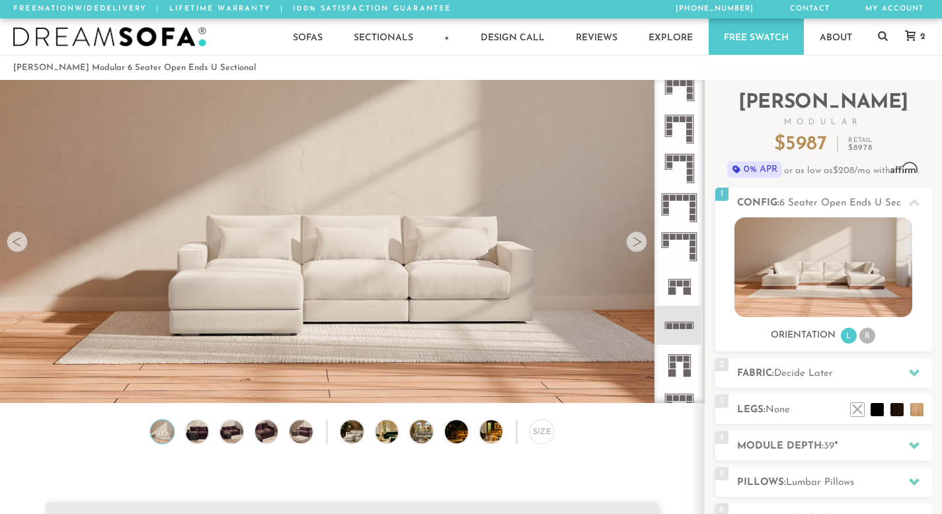
click at [681, 379] on icon at bounding box center [679, 364] width 39 height 39
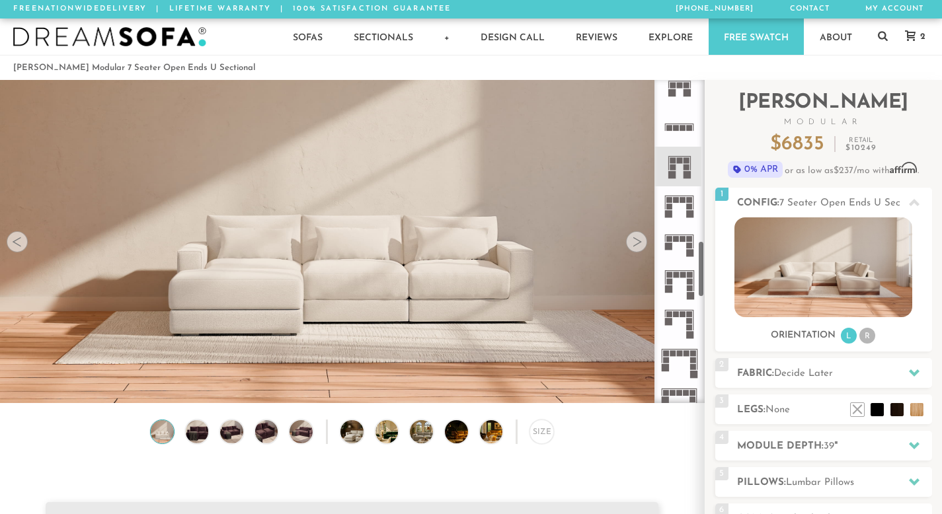
scroll to position [959, 0]
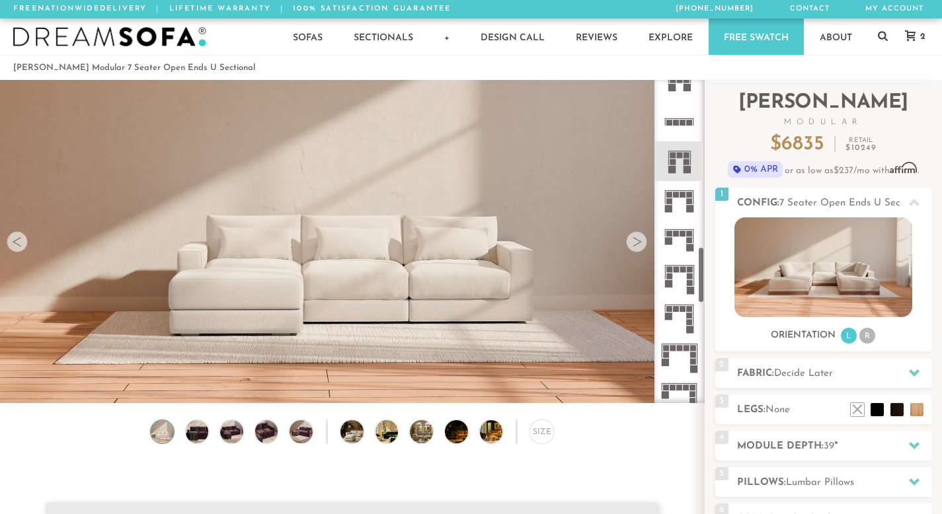
click at [687, 307] on rect at bounding box center [690, 309] width 6 height 6
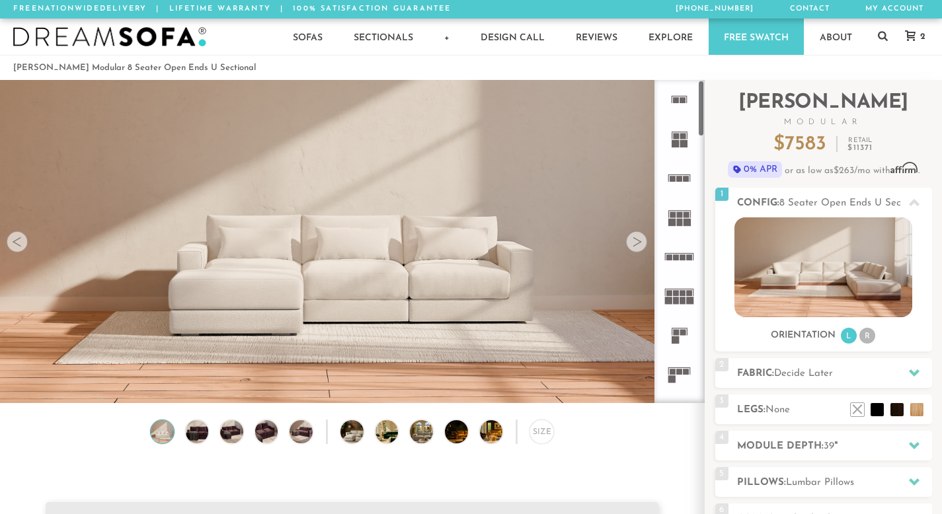
click at [676, 175] on icon at bounding box center [679, 178] width 39 height 39
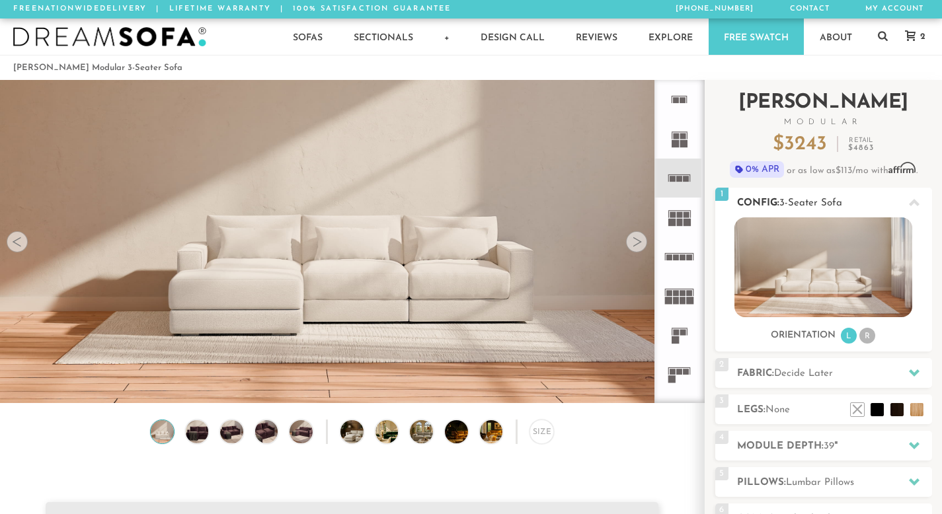
click at [777, 262] on img at bounding box center [823, 267] width 178 height 100
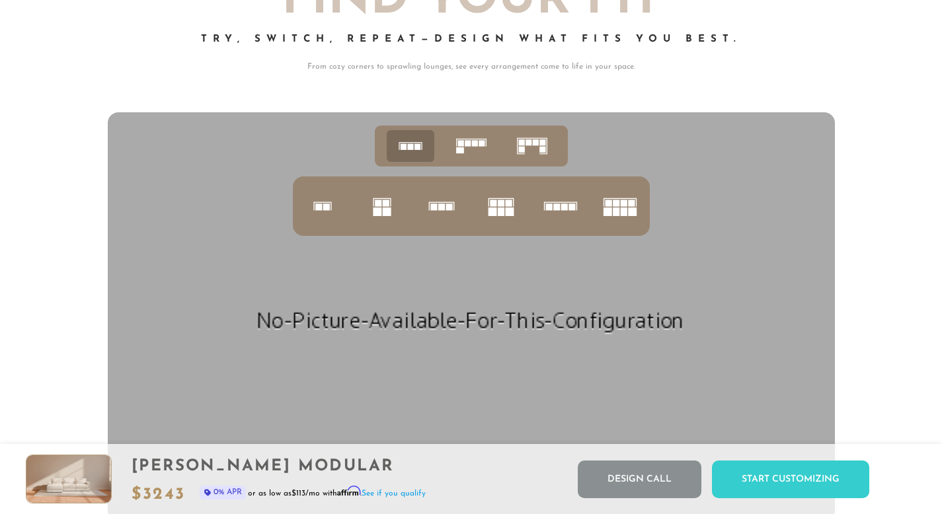
scroll to position [5025, 0]
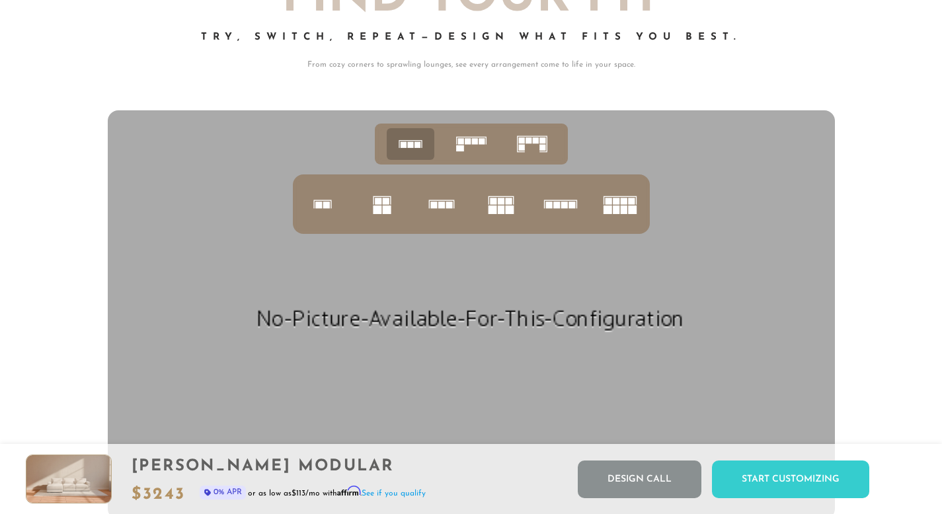
click at [508, 178] on div at bounding box center [471, 179] width 727 height 110
click at [508, 176] on div at bounding box center [471, 179] width 727 height 110
click at [469, 162] on icon at bounding box center [471, 144] width 41 height 41
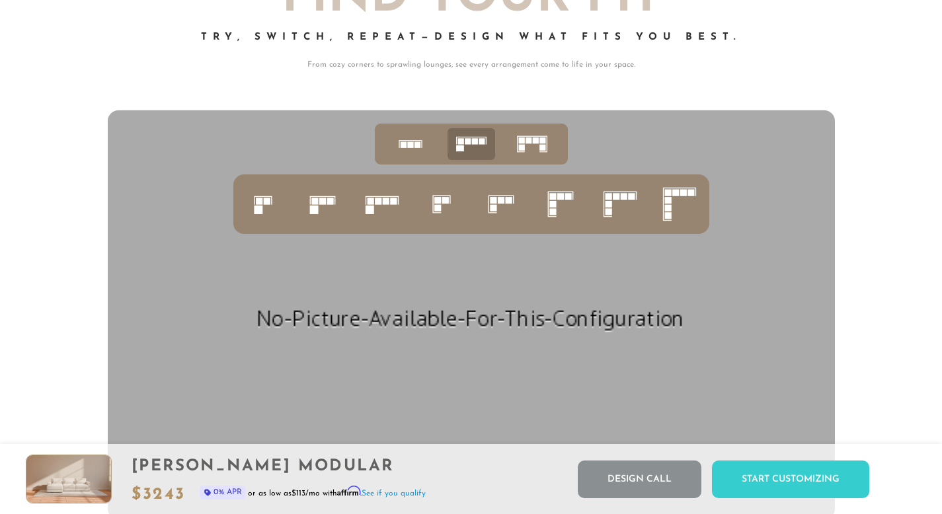
click at [451, 215] on icon at bounding box center [441, 204] width 45 height 45
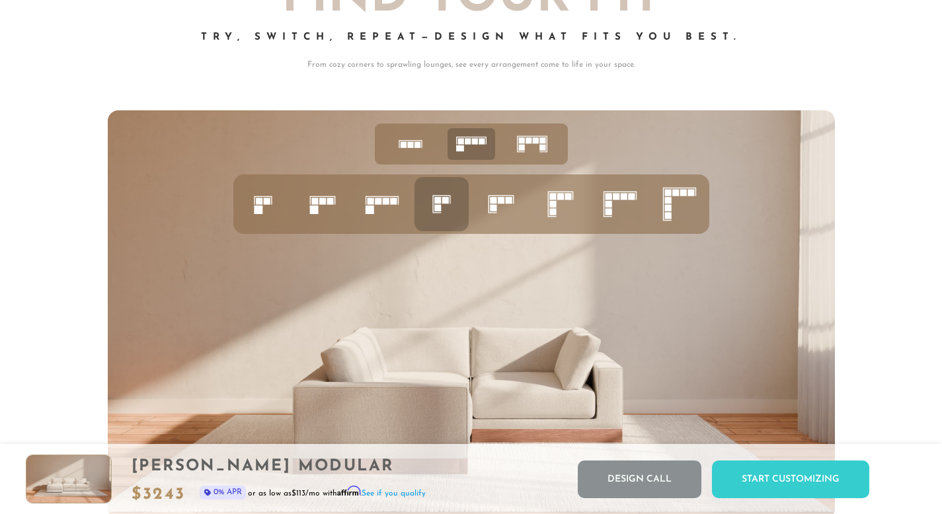
click at [487, 231] on li at bounding box center [501, 204] width 54 height 54
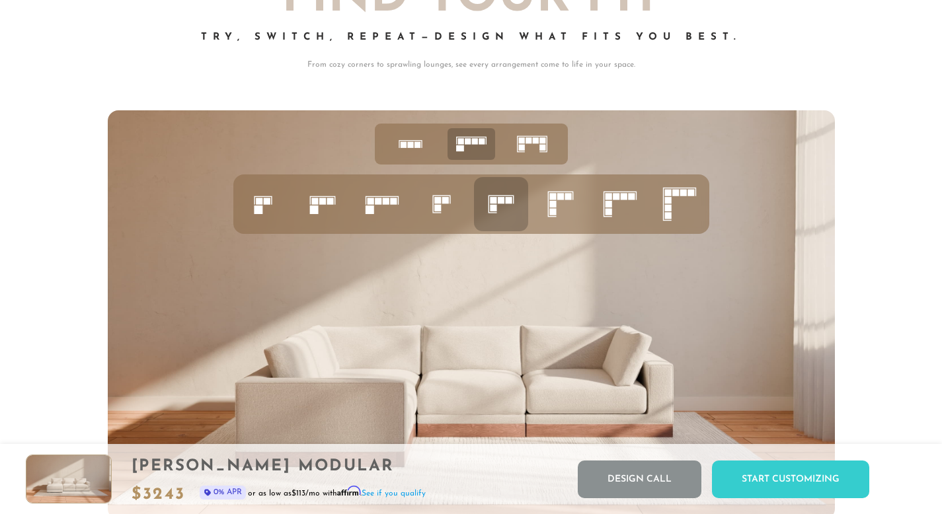
click at [496, 202] on rect at bounding box center [493, 200] width 7 height 7
click at [557, 197] on icon at bounding box center [560, 204] width 45 height 45
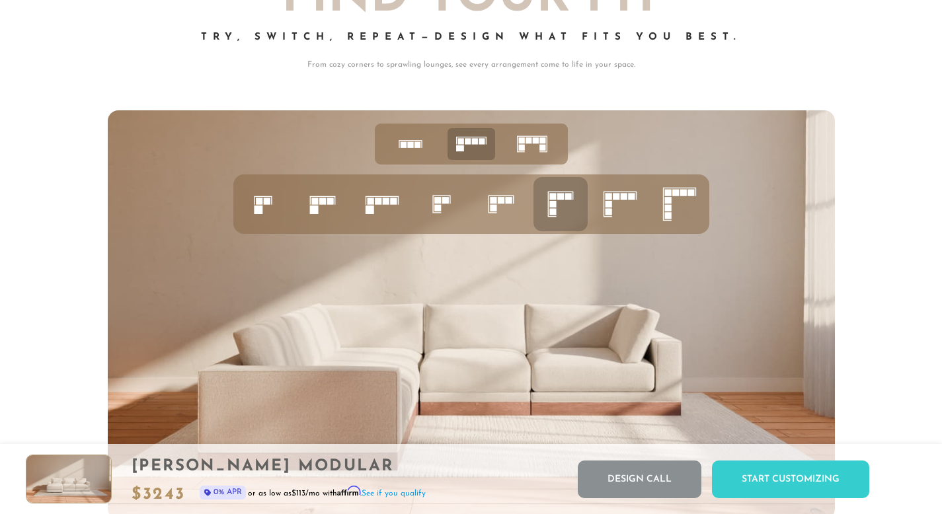
click at [603, 202] on icon at bounding box center [620, 204] width 45 height 45
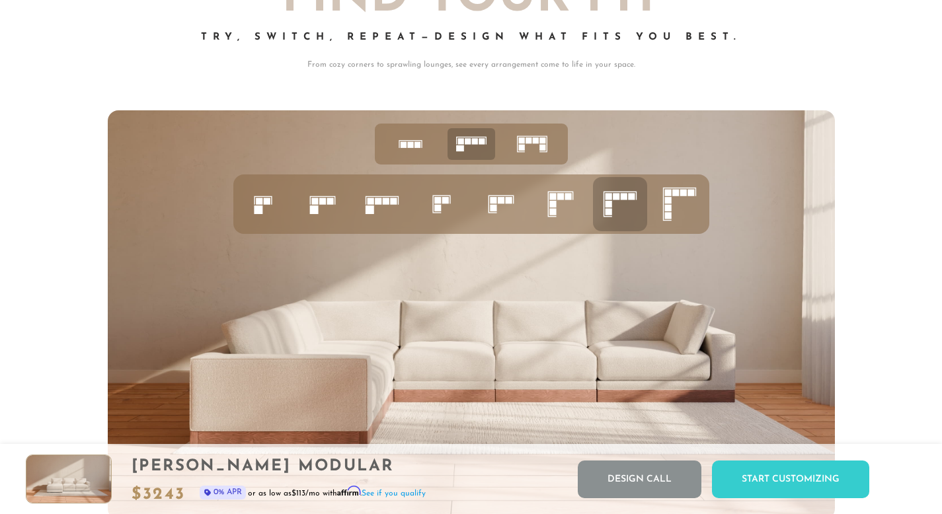
click at [685, 204] on icon at bounding box center [679, 204] width 45 height 45
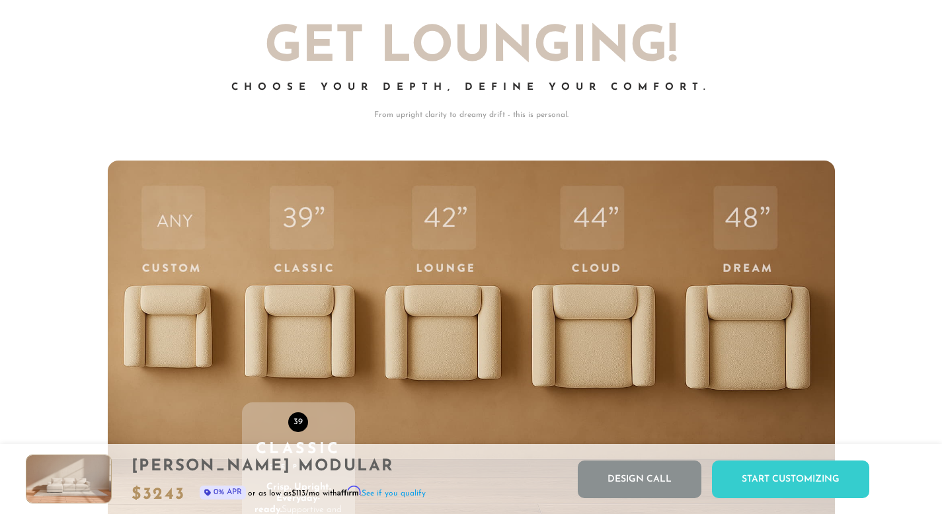
scroll to position [4177, 0]
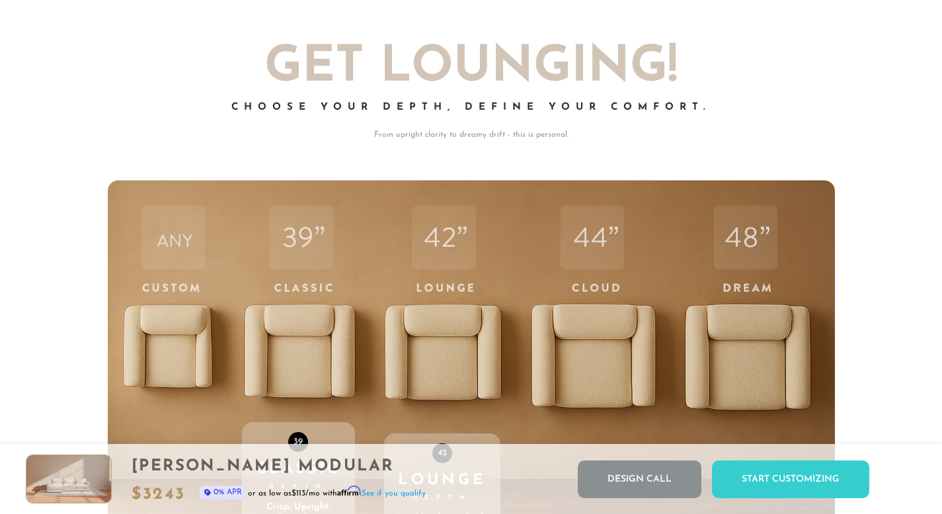
click at [471, 331] on div "42 Lounge Depth Laid-back, not laid-out. Just enough depth to relax, without di…" at bounding box center [442, 461] width 116 height 562
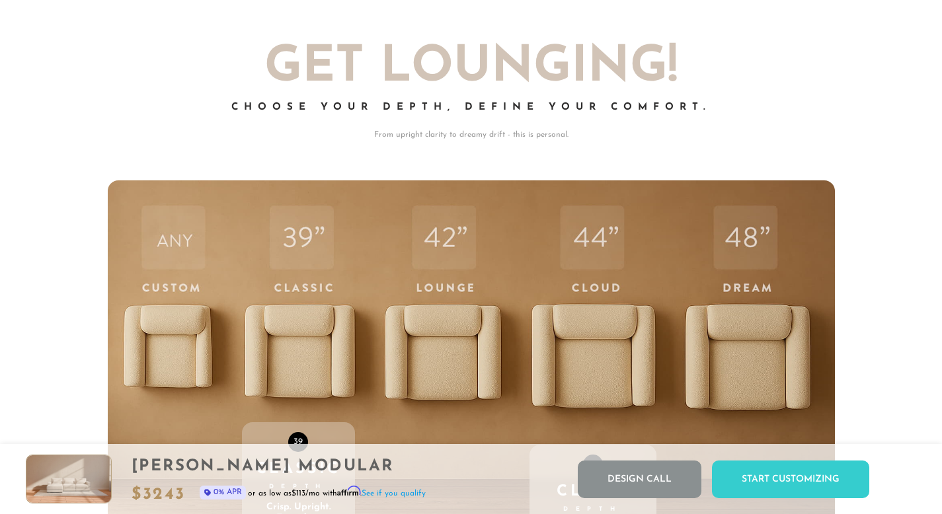
click at [627, 340] on div "44 Cloud Depth Deeper. Softer. Made to melt into. More room, more plush, more "…" at bounding box center [593, 461] width 128 height 562
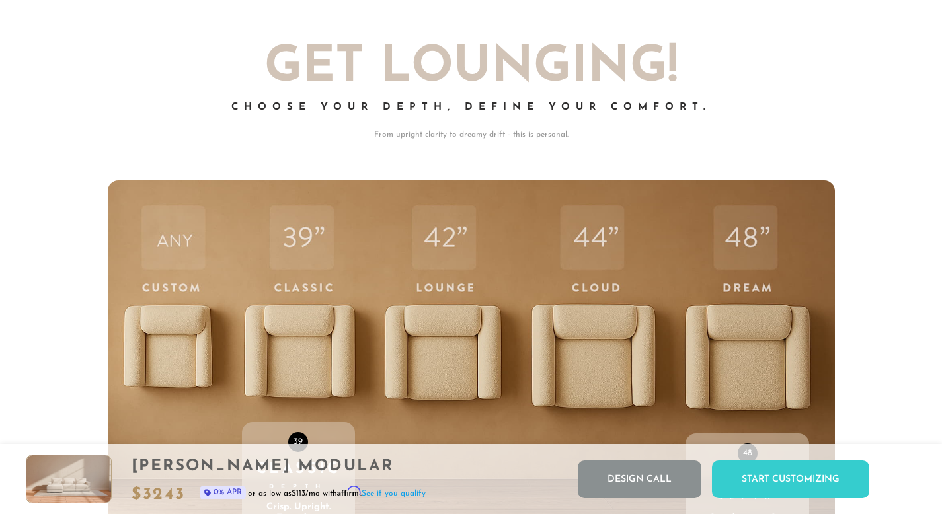
click at [715, 336] on div "48 Dream Depth Our deepest. Our dreamiest. Unmatched in comfort. Built for doin…" at bounding box center [747, 461] width 124 height 562
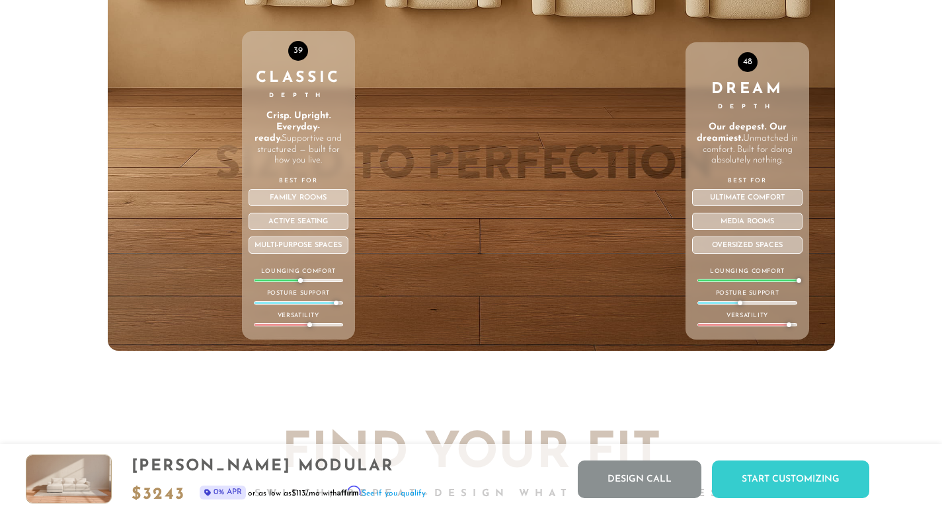
scroll to position [4567, 0]
click at [711, 215] on div "Best For Ultimate Comfort Media Rooms Oversized spaces" at bounding box center [747, 215] width 110 height 77
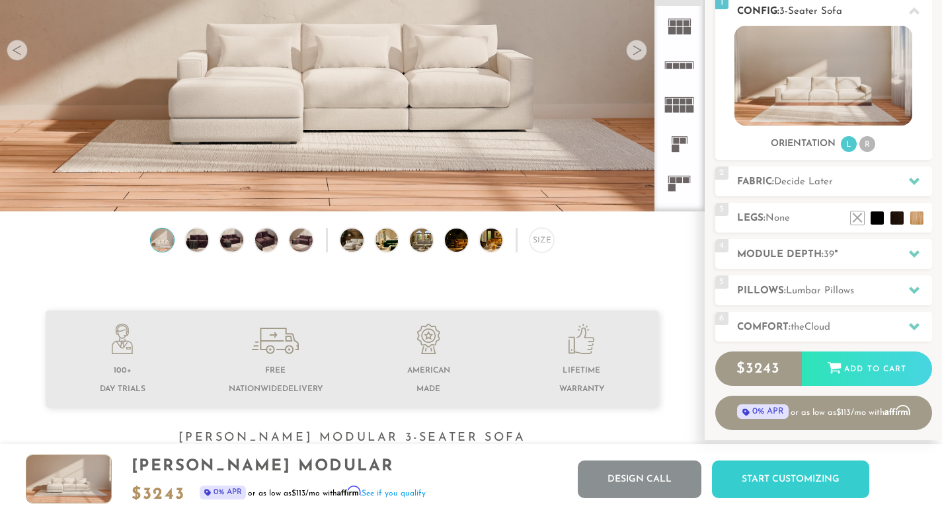
scroll to position [157, 0]
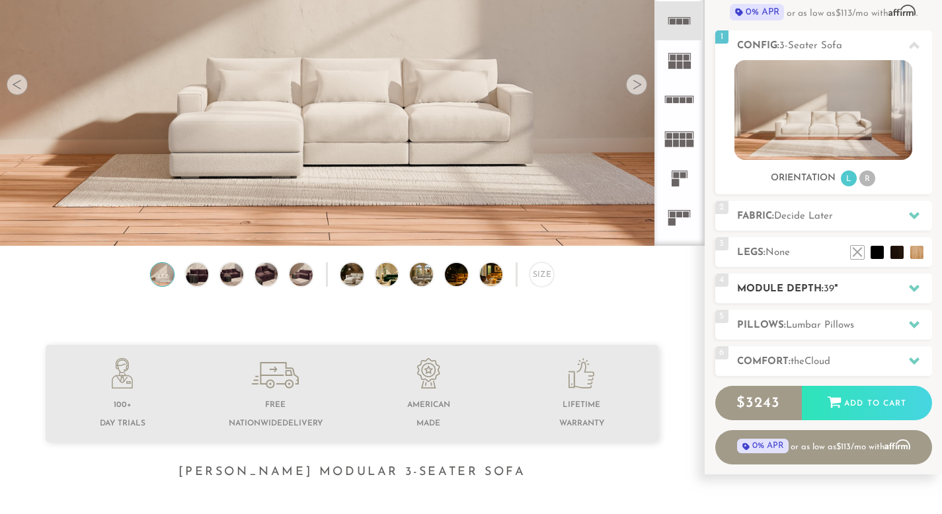
click at [794, 284] on h2 "Module Depth: 39 "" at bounding box center [834, 289] width 195 height 15
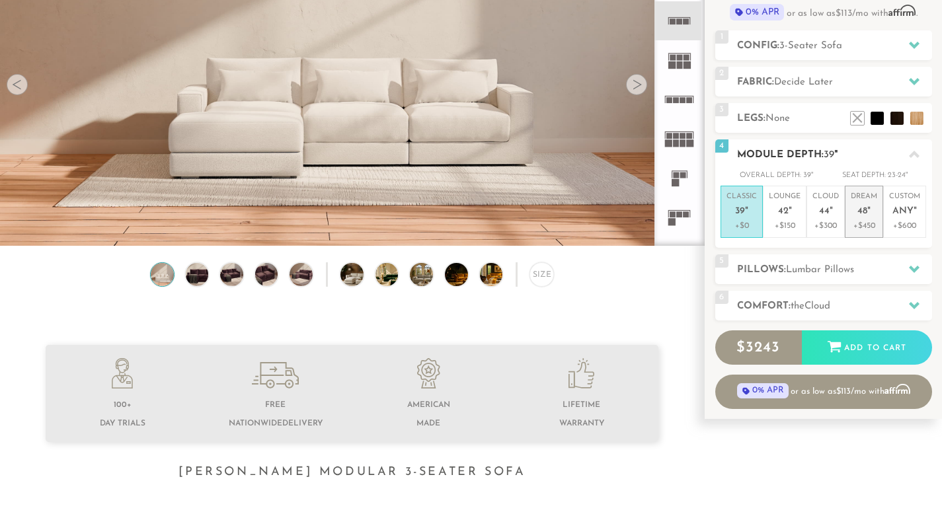
click at [855, 213] on p "Dream 48 "" at bounding box center [864, 206] width 26 height 28
click at [863, 219] on p "Dream 48 "" at bounding box center [864, 206] width 26 height 28
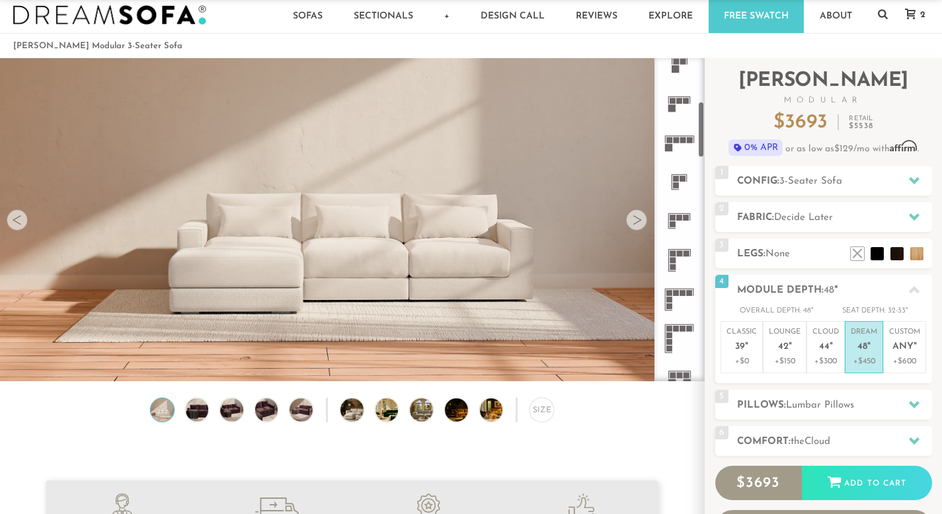
scroll to position [249, 0]
click at [678, 151] on icon at bounding box center [679, 142] width 39 height 39
click at [677, 247] on icon at bounding box center [679, 260] width 39 height 39
click at [678, 298] on icon at bounding box center [679, 299] width 39 height 39
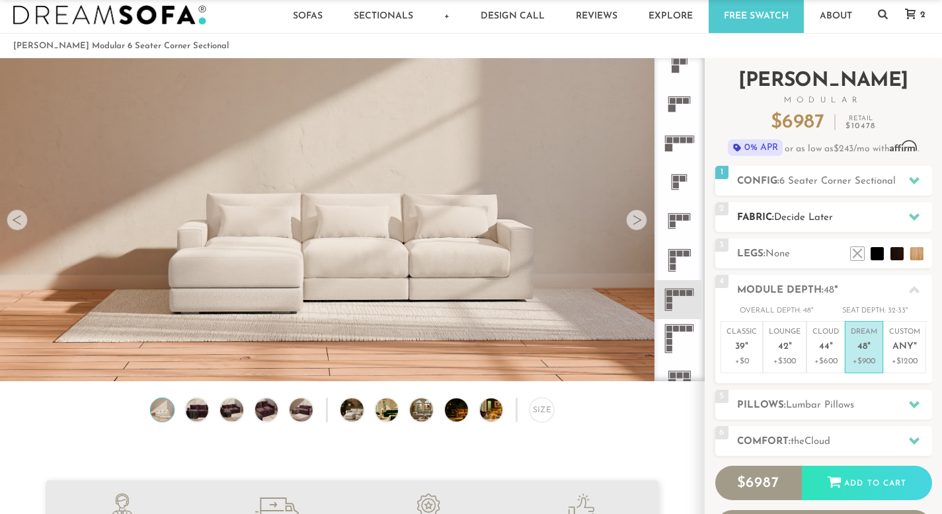
click at [801, 213] on span "Decide Later" at bounding box center [803, 218] width 59 height 10
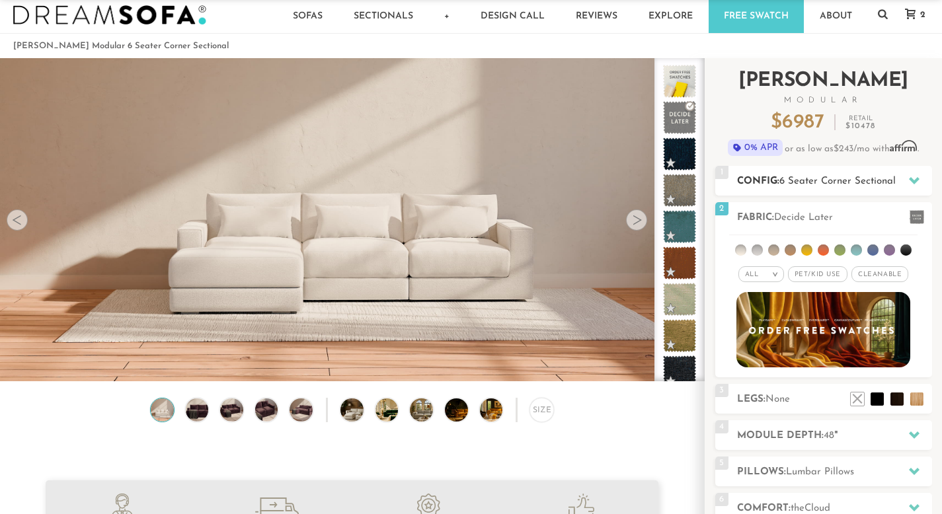
click at [826, 186] on h2 "Config: 6 Seater Corner Sectional" at bounding box center [834, 181] width 195 height 15
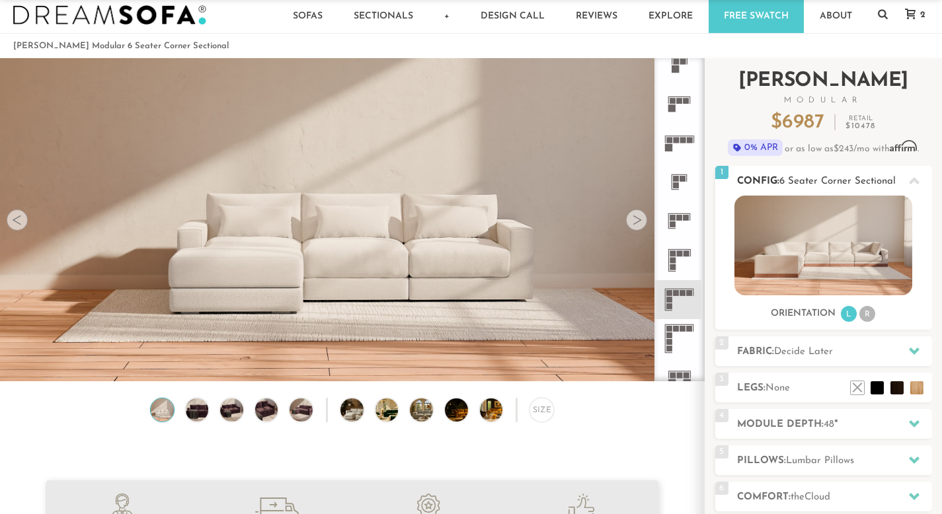
click at [868, 312] on li "R" at bounding box center [867, 314] width 16 height 16
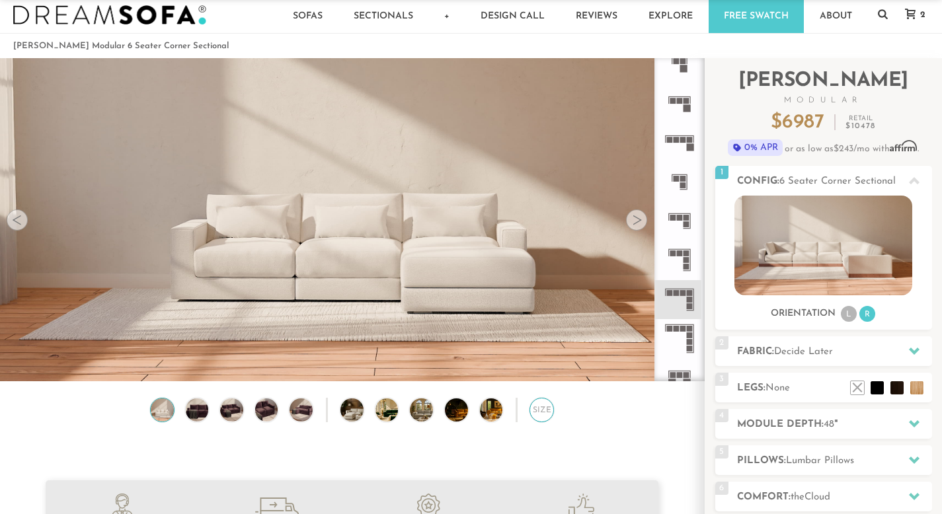
click at [537, 415] on div "Size" at bounding box center [541, 410] width 24 height 24
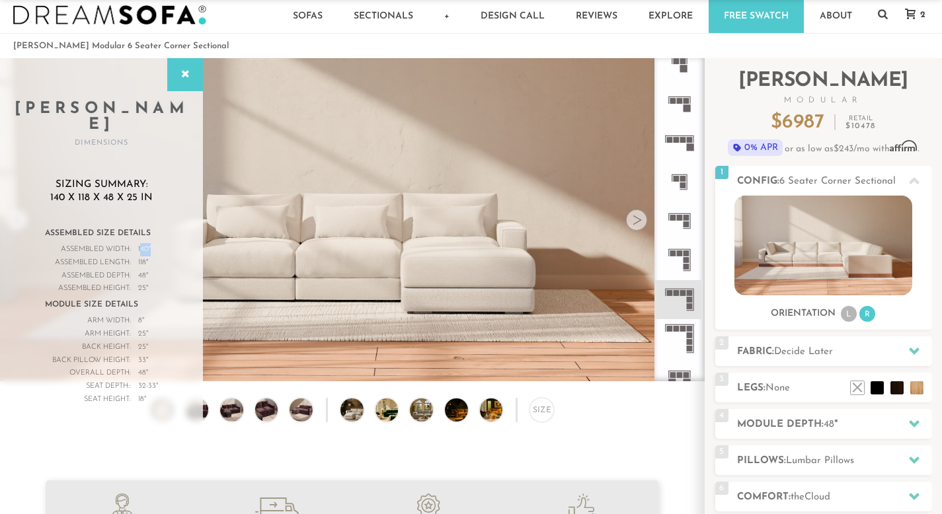
drag, startPoint x: 151, startPoint y: 233, endPoint x: 139, endPoint y: 233, distance: 11.9
click at [139, 243] on div "140 "" at bounding box center [144, 249] width 13 height 13
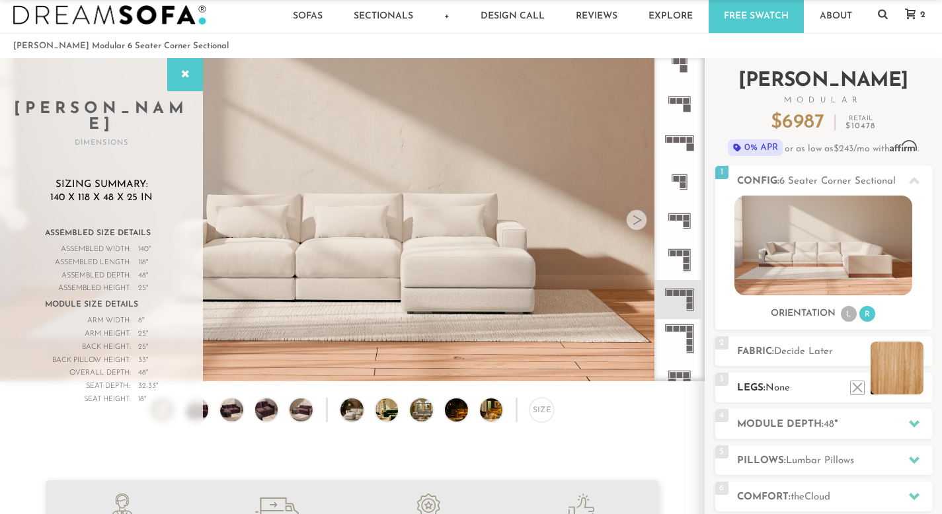
click at [918, 391] on li at bounding box center [897, 368] width 53 height 53
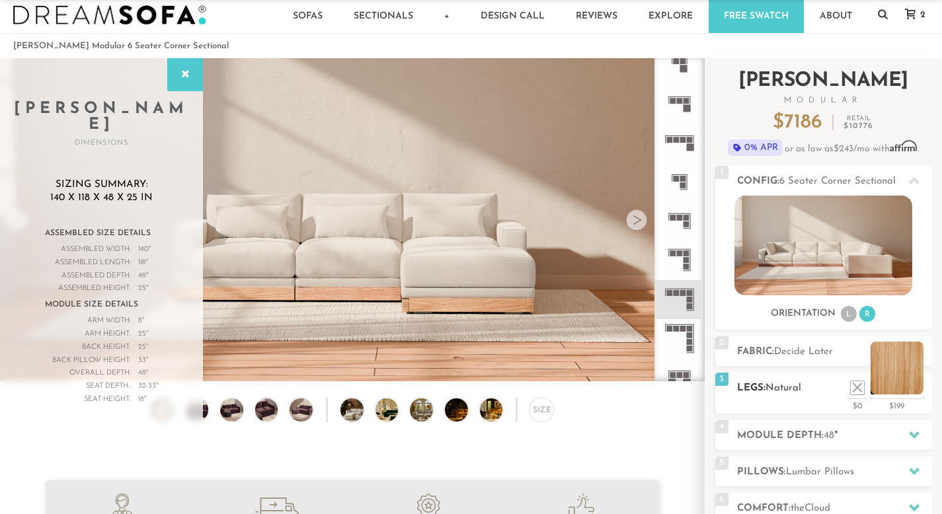
click at [917, 390] on li at bounding box center [897, 368] width 53 height 53
